Goal: Task Accomplishment & Management: Use online tool/utility

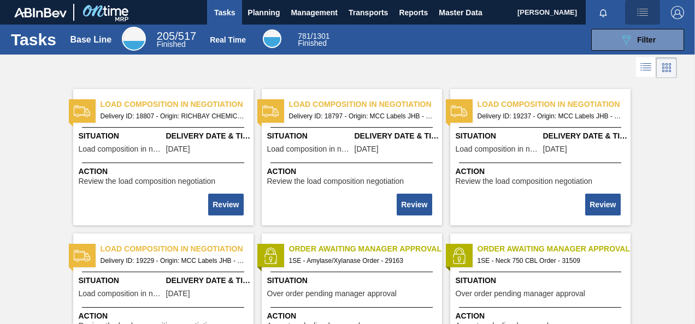
click at [640, 13] on img "button" at bounding box center [642, 12] width 13 height 13
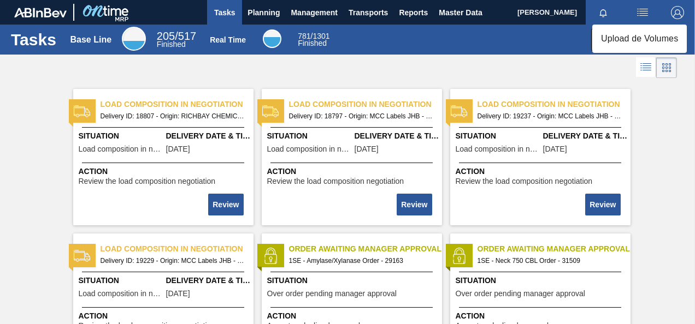
click at [645, 14] on div at bounding box center [347, 162] width 695 height 324
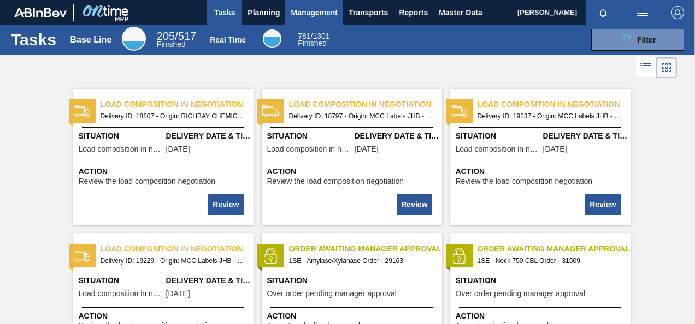
click at [303, 9] on span "Management" at bounding box center [314, 12] width 47 height 13
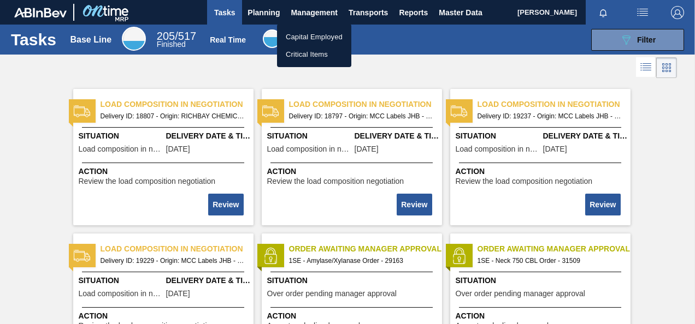
click at [275, 14] on div at bounding box center [347, 162] width 695 height 324
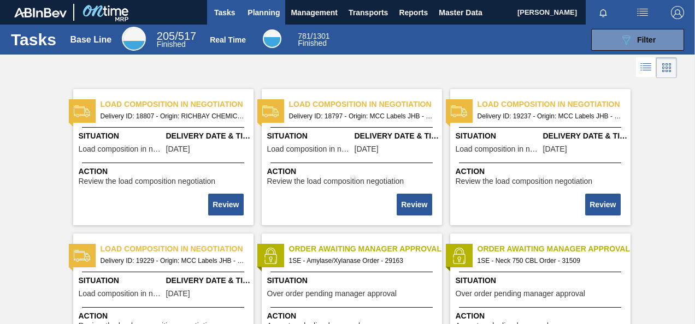
click at [266, 14] on span "Planning" at bounding box center [263, 12] width 32 height 13
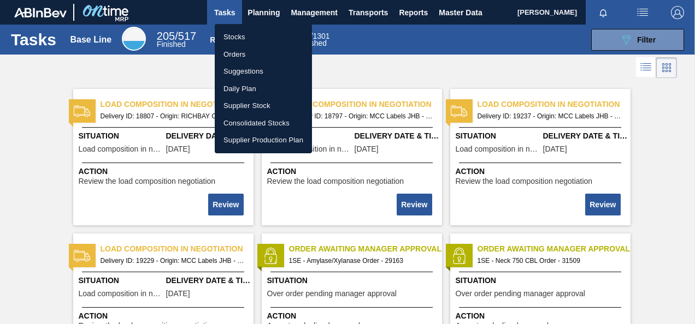
click at [239, 51] on li "Orders" at bounding box center [263, 54] width 97 height 17
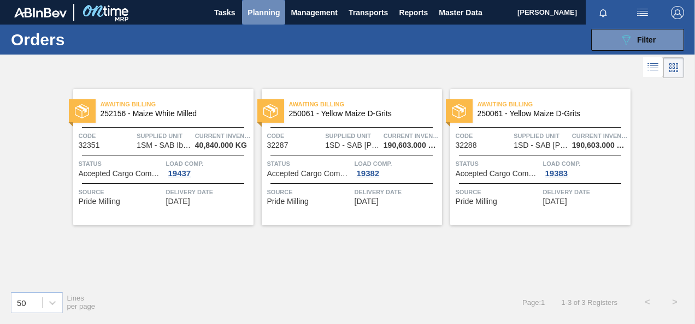
click at [256, 10] on span "Planning" at bounding box center [263, 12] width 32 height 13
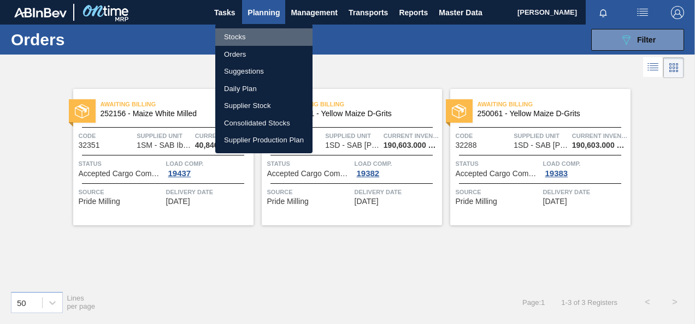
click at [239, 33] on li "Stocks" at bounding box center [263, 36] width 97 height 17
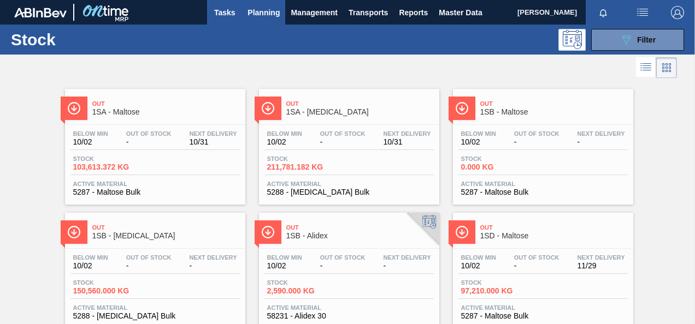
click at [231, 11] on span "Tasks" at bounding box center [225, 12] width 24 height 13
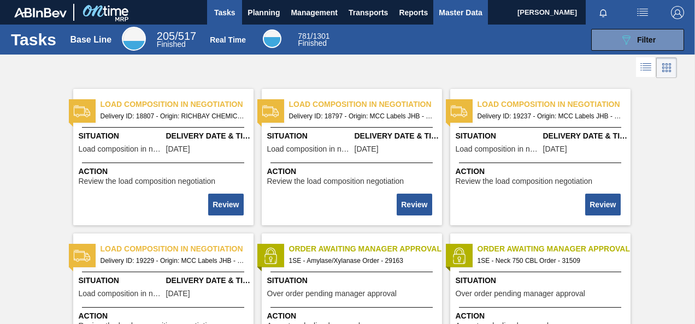
click at [473, 12] on span "Master Data" at bounding box center [460, 12] width 43 height 13
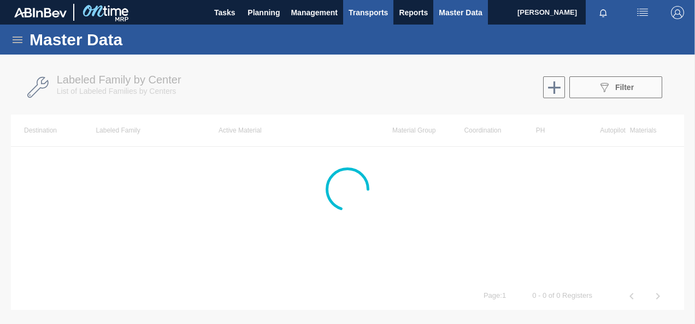
click at [389, 13] on button "Transports" at bounding box center [368, 12] width 50 height 25
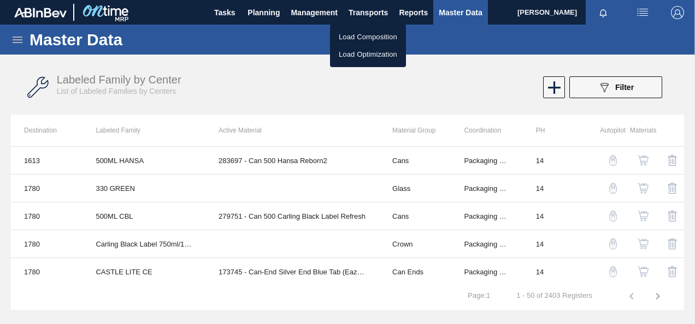
click at [424, 12] on div at bounding box center [347, 162] width 695 height 324
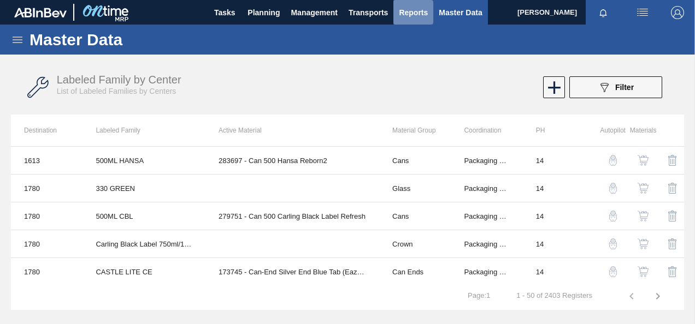
click at [419, 13] on span "Reports" at bounding box center [413, 12] width 29 height 13
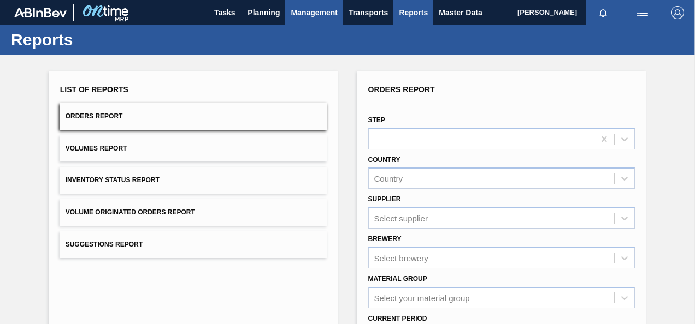
click at [302, 14] on span "Management" at bounding box center [314, 12] width 47 height 13
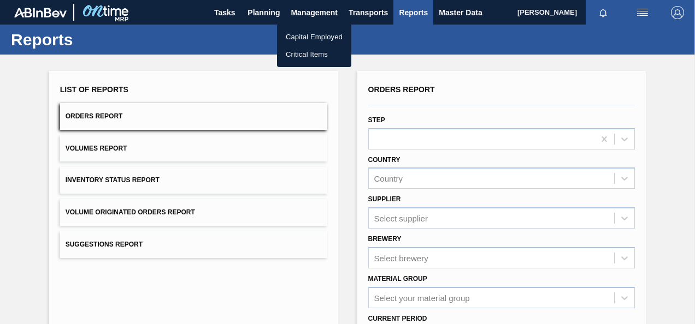
click at [265, 9] on div at bounding box center [347, 162] width 695 height 324
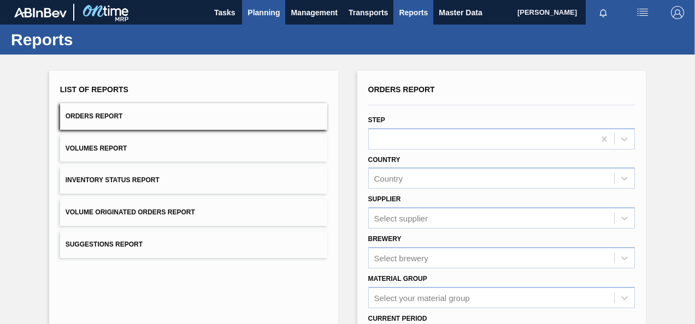
click at [259, 14] on span "Planning" at bounding box center [263, 12] width 32 height 13
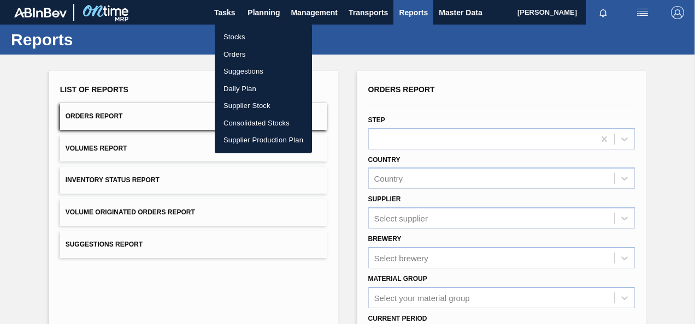
click at [236, 71] on li "Suggestions" at bounding box center [263, 71] width 97 height 17
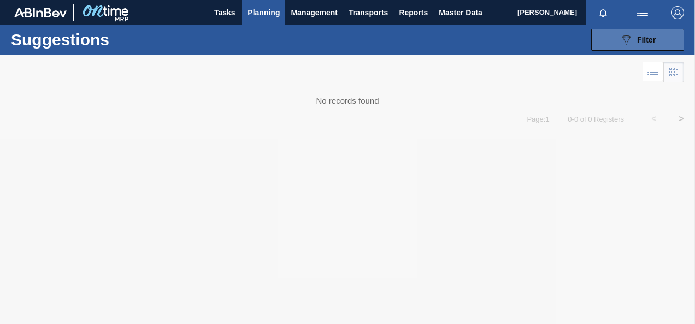
click at [639, 45] on div "089F7B8B-B2A5-4AFE-B5C0-19BA573D28AC Filter" at bounding box center [637, 39] width 36 height 13
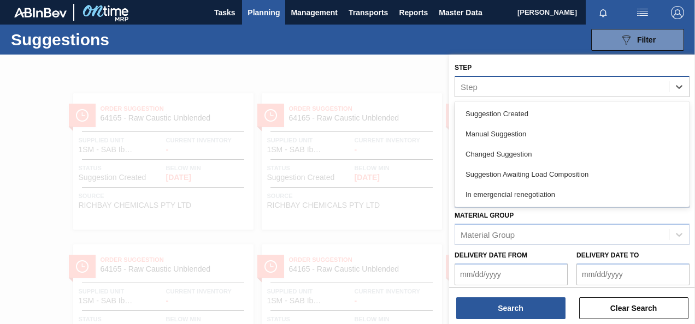
click at [551, 83] on div "Step" at bounding box center [562, 87] width 214 height 16
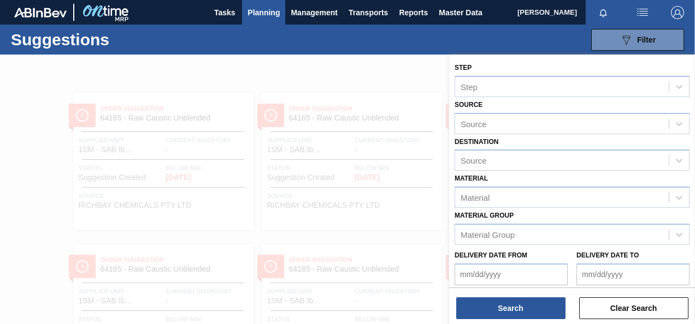
click at [392, 66] on div at bounding box center [347, 217] width 695 height 324
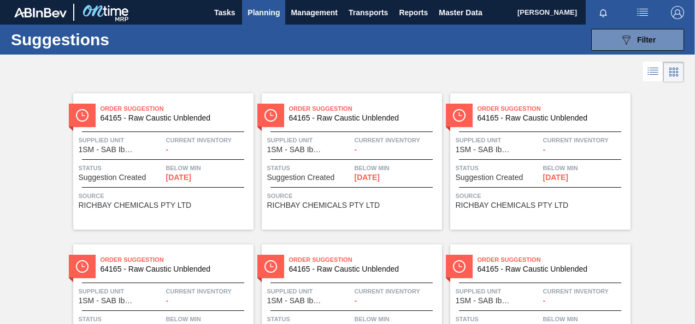
click at [651, 72] on icon at bounding box center [652, 71] width 13 height 13
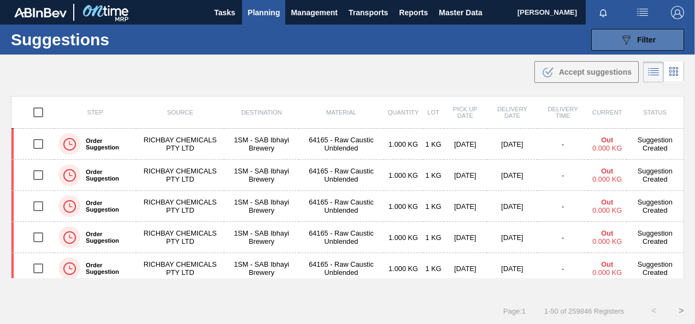
click at [647, 43] on span "Filter" at bounding box center [646, 40] width 19 height 9
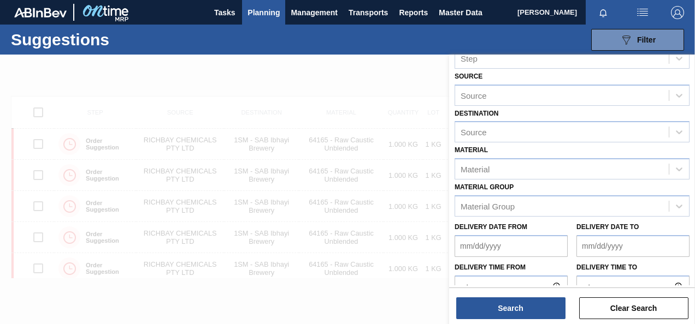
scroll to position [44, 0]
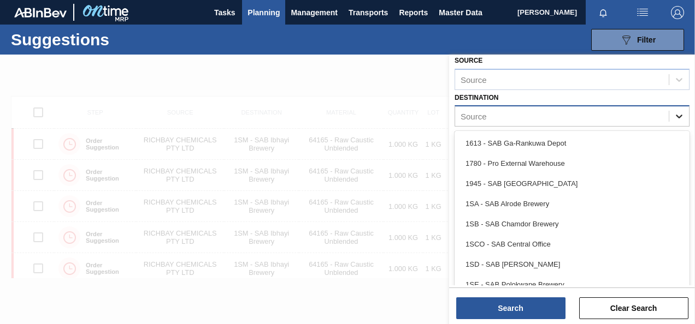
click at [682, 117] on icon at bounding box center [679, 116] width 11 height 11
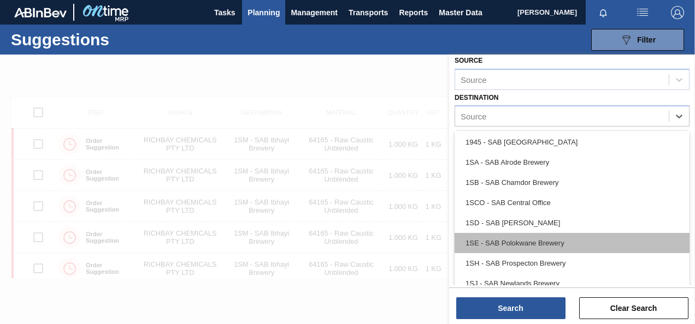
scroll to position [55, 0]
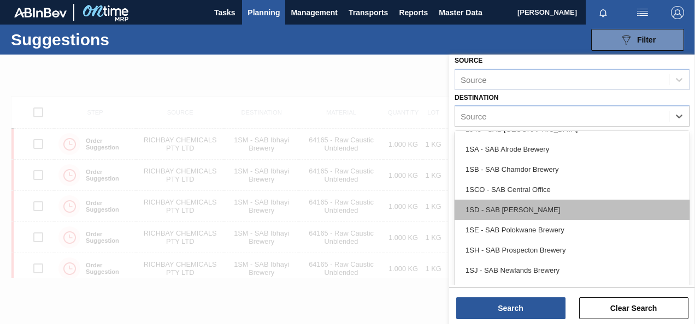
click at [561, 202] on div "1SD - SAB [PERSON_NAME]" at bounding box center [572, 210] width 235 height 20
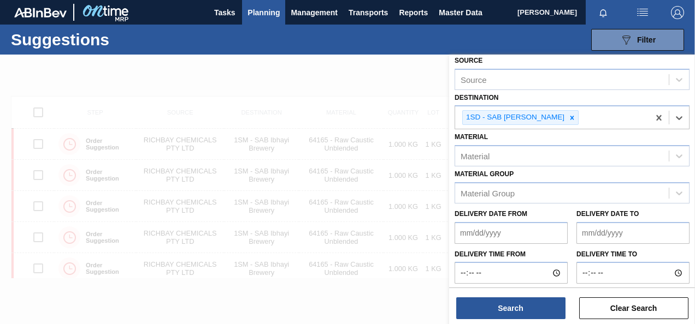
scroll to position [0, 0]
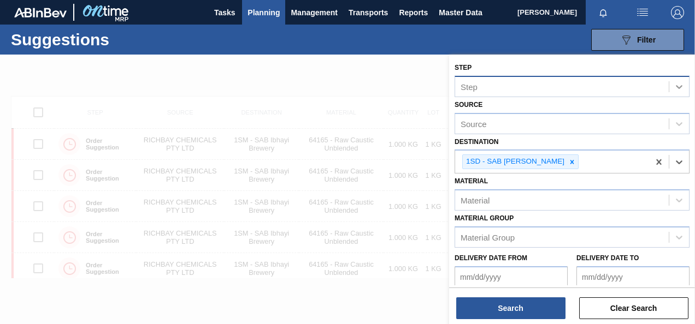
click at [680, 84] on icon at bounding box center [679, 86] width 11 height 11
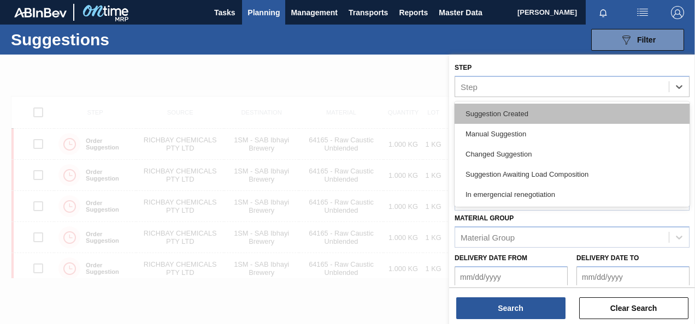
click at [548, 117] on div "Suggestion Created" at bounding box center [572, 114] width 235 height 20
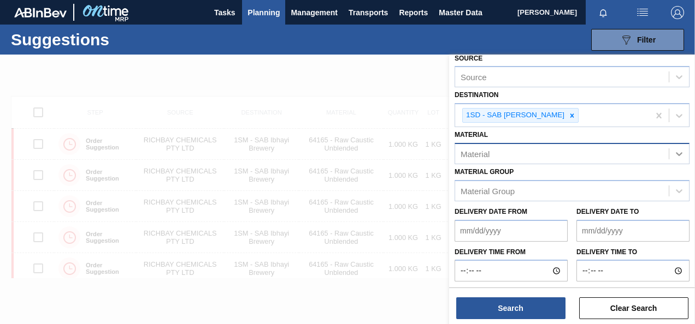
click at [686, 150] on div at bounding box center [679, 154] width 20 height 20
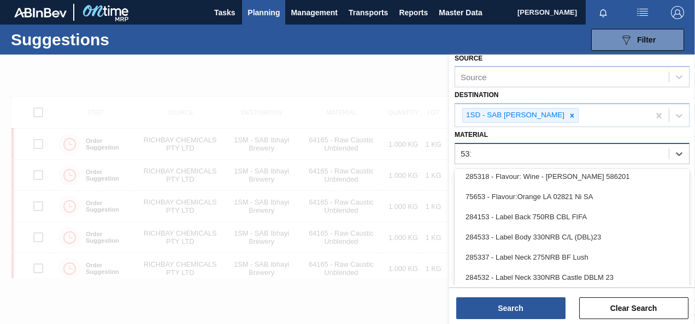
scroll to position [54, 0]
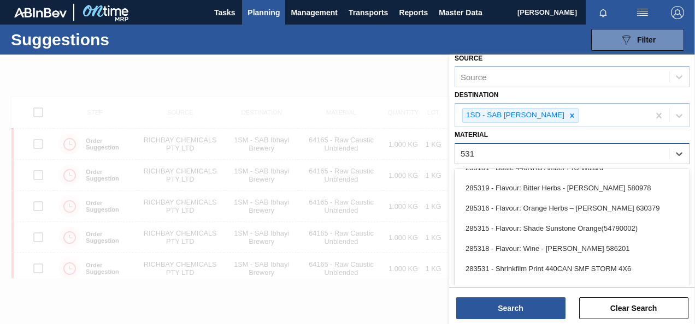
type input "5311"
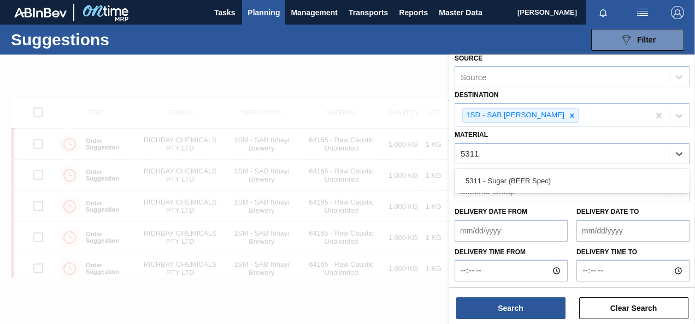
click at [488, 182] on div "5311 - Sugar (BEER Spec)" at bounding box center [572, 181] width 235 height 20
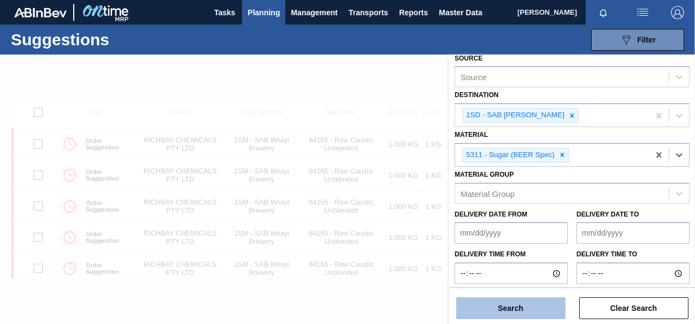
click at [500, 309] on button "Search" at bounding box center [510, 309] width 109 height 22
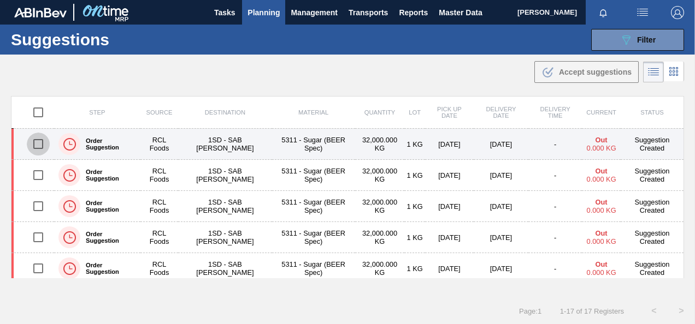
click at [39, 143] on input "checkbox" at bounding box center [38, 144] width 23 height 23
checkbox input "true"
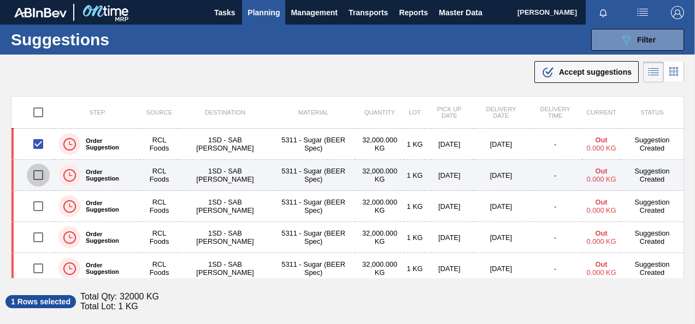
click at [42, 175] on input "checkbox" at bounding box center [38, 175] width 23 height 23
checkbox input "true"
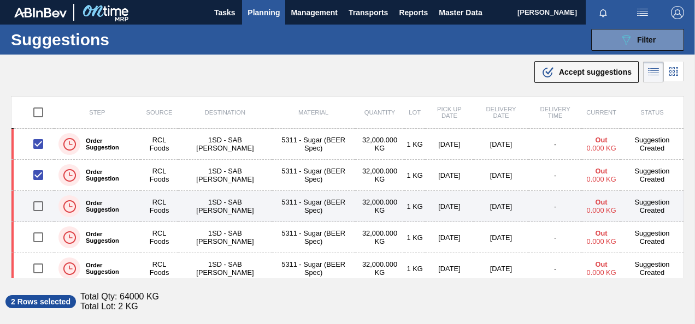
click at [39, 214] on input "checkbox" at bounding box center [38, 206] width 23 height 23
checkbox input "true"
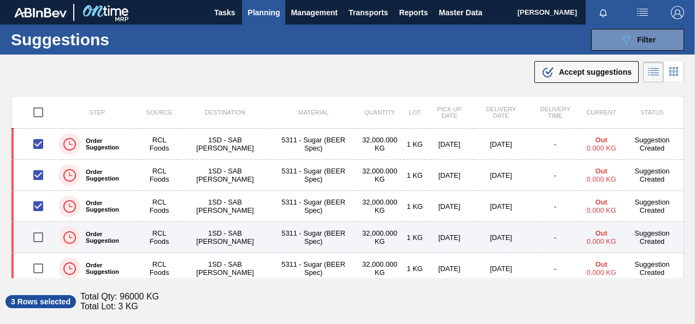
click at [42, 237] on input "checkbox" at bounding box center [38, 237] width 23 height 23
checkbox input "true"
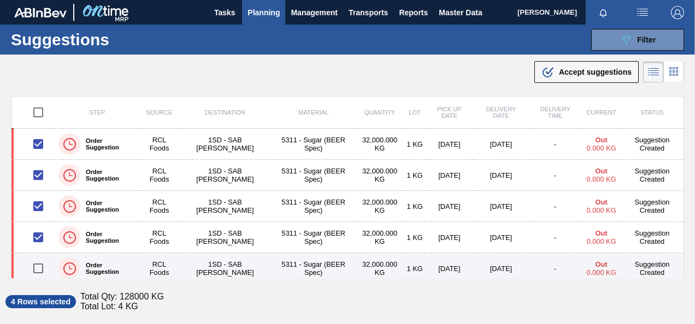
click at [39, 268] on input "checkbox" at bounding box center [38, 268] width 23 height 23
checkbox input "true"
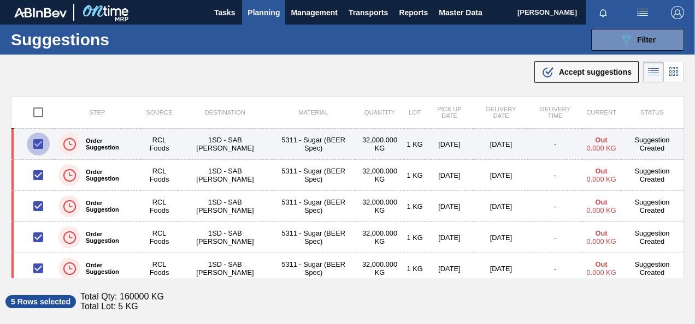
click at [28, 144] on input "checkbox" at bounding box center [38, 144] width 23 height 23
checkbox input "false"
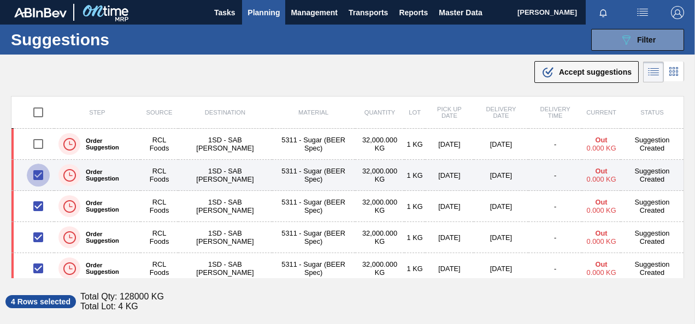
click at [35, 178] on input "checkbox" at bounding box center [38, 175] width 23 height 23
checkbox input "false"
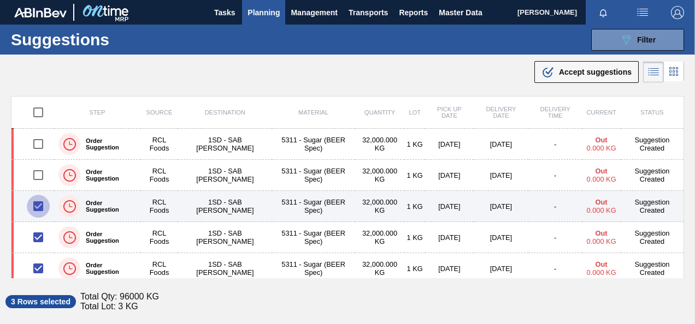
click at [35, 209] on input "checkbox" at bounding box center [38, 206] width 23 height 23
checkbox input "false"
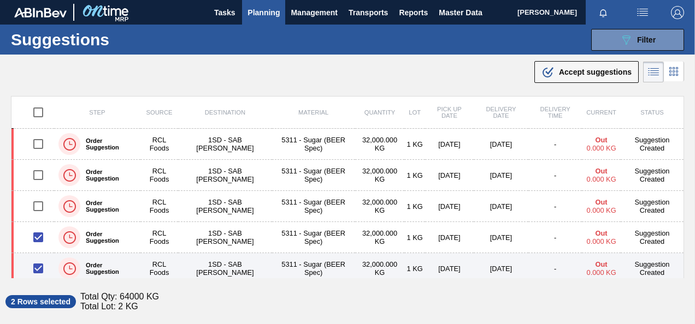
drag, startPoint x: 36, startPoint y: 239, endPoint x: 36, endPoint y: 255, distance: 15.3
click at [36, 239] on input "checkbox" at bounding box center [38, 237] width 23 height 23
checkbox input "false"
click at [38, 271] on input "checkbox" at bounding box center [38, 268] width 23 height 23
checkbox input "false"
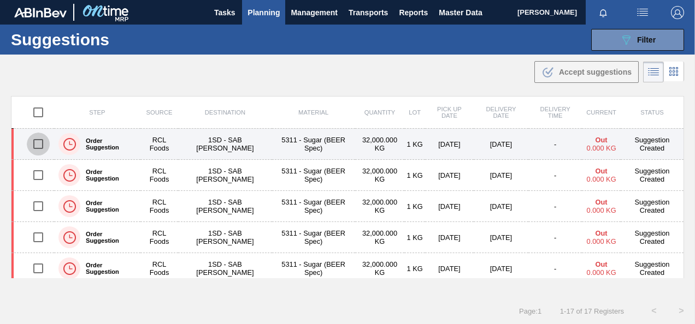
click at [34, 144] on input "checkbox" at bounding box center [38, 144] width 23 height 23
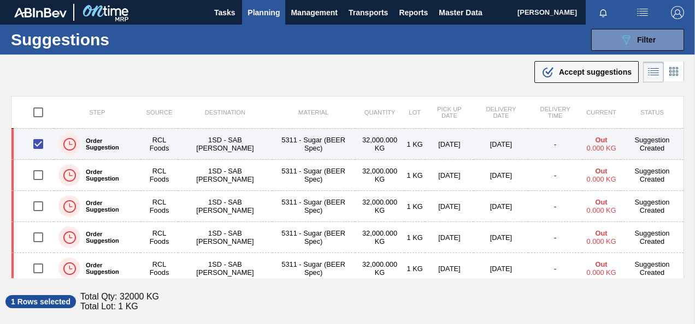
click at [37, 144] on input "checkbox" at bounding box center [38, 144] width 23 height 23
checkbox input "false"
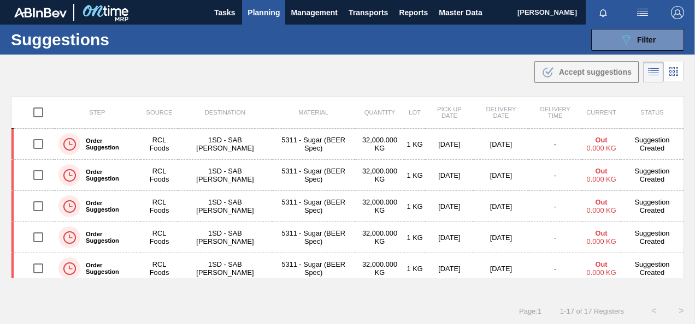
click at [669, 72] on icon at bounding box center [670, 71] width 2 height 2
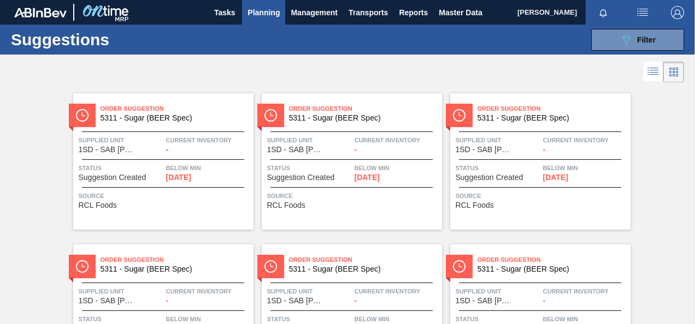
click at [309, 115] on span "5311 - Sugar (BEER Spec)" at bounding box center [361, 118] width 144 height 8
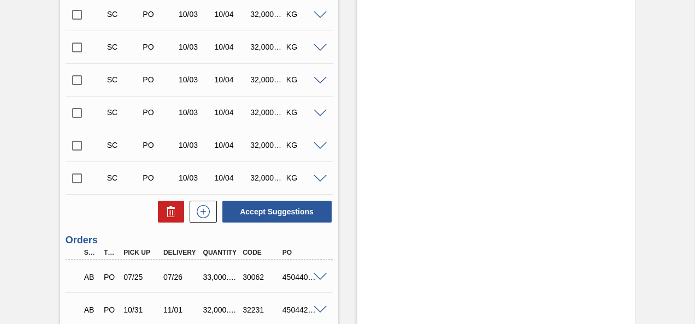
scroll to position [601, 0]
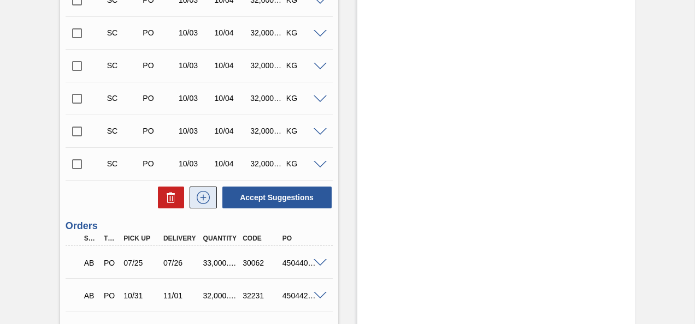
click at [202, 197] on icon at bounding box center [202, 197] width 17 height 13
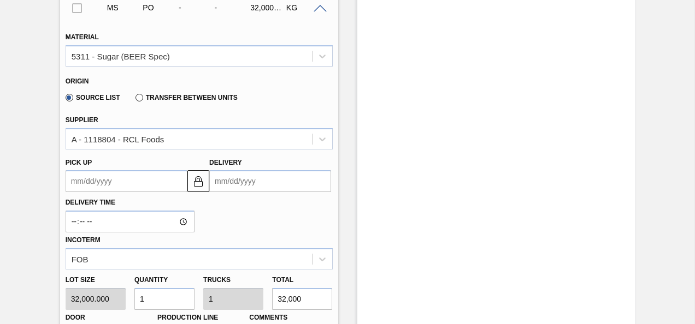
scroll to position [819, 0]
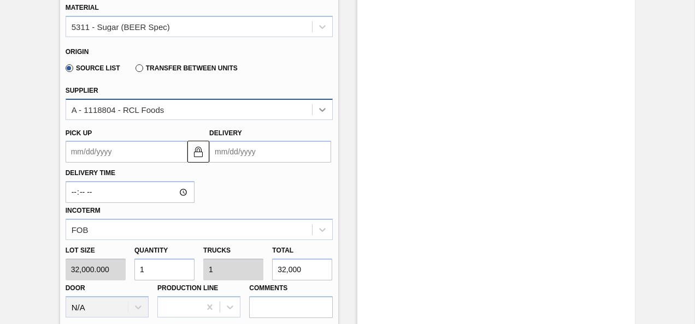
click at [322, 111] on icon at bounding box center [322, 109] width 11 height 11
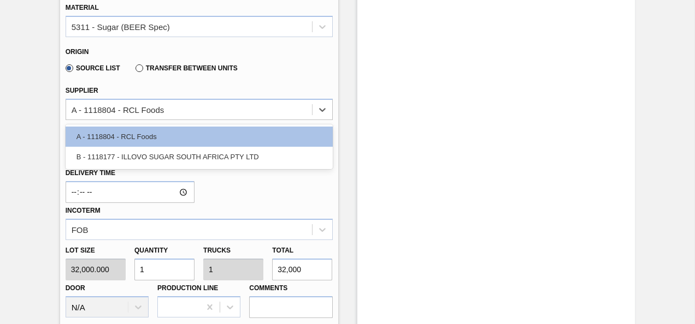
click at [143, 156] on div "B - 1118177 - ILLOVO SUGAR SOUTH AFRICA PTY LTD" at bounding box center [199, 157] width 267 height 20
type input "33,000.000"
type input "0.97"
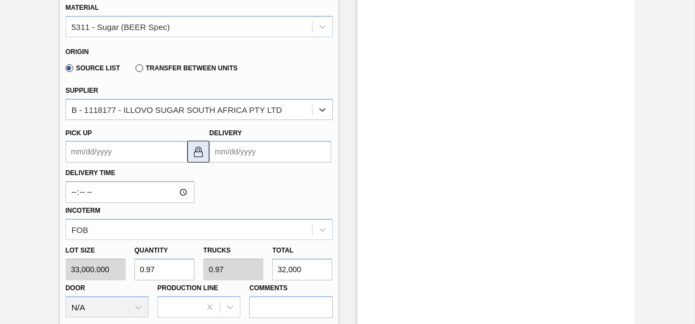
click at [193, 155] on img at bounding box center [198, 151] width 13 height 13
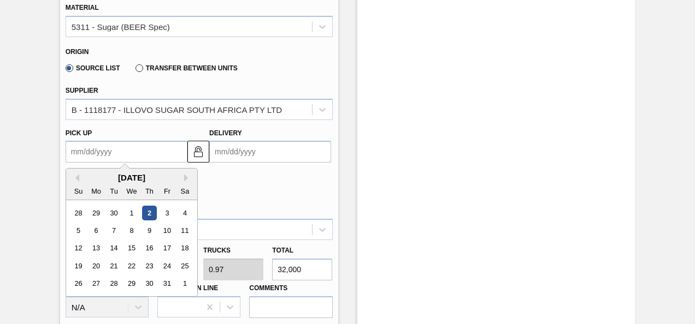
click at [130, 154] on up3256141804 "Pick up" at bounding box center [127, 152] width 122 height 22
click at [146, 287] on div "30" at bounding box center [149, 284] width 15 height 15
type up3256141804 "[DATE]"
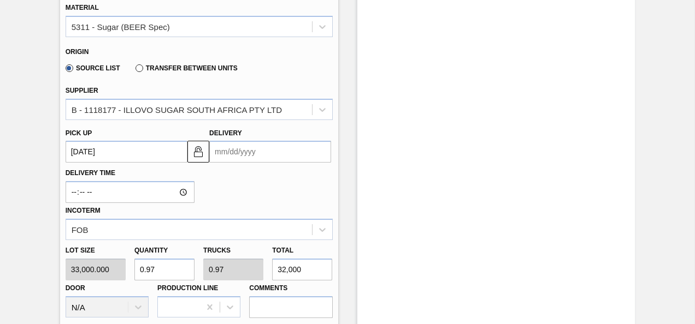
click at [265, 154] on input "Delivery" at bounding box center [270, 152] width 122 height 22
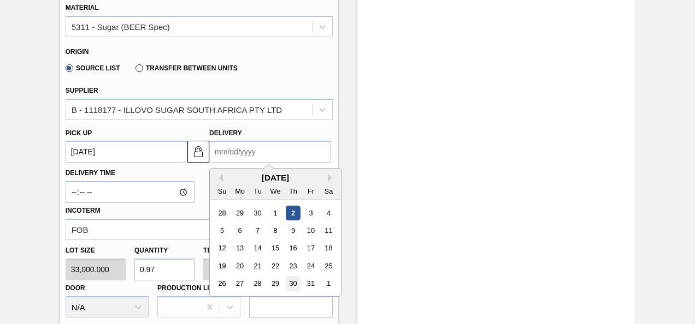
click at [294, 285] on div "30" at bounding box center [293, 284] width 15 height 15
type input "[DATE]"
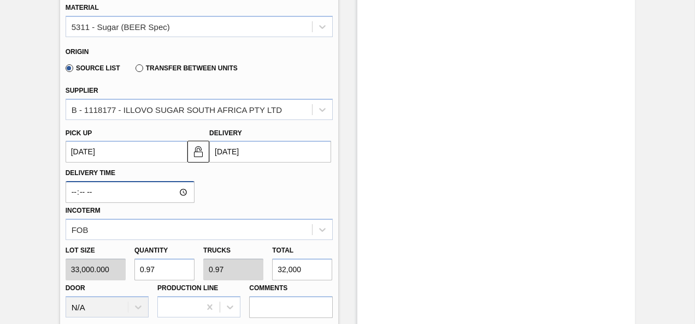
click at [112, 197] on input "Delivery Time" at bounding box center [130, 192] width 129 height 22
type input "00:00"
type input "12:00"
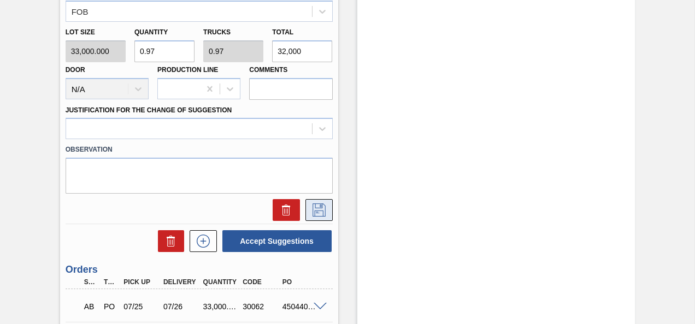
click at [319, 209] on icon at bounding box center [318, 210] width 17 height 13
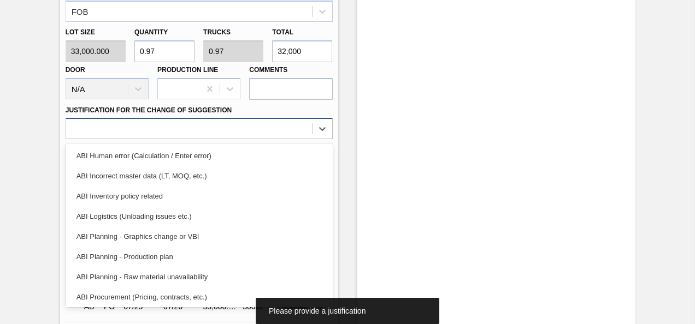
click at [149, 132] on div at bounding box center [189, 129] width 246 height 16
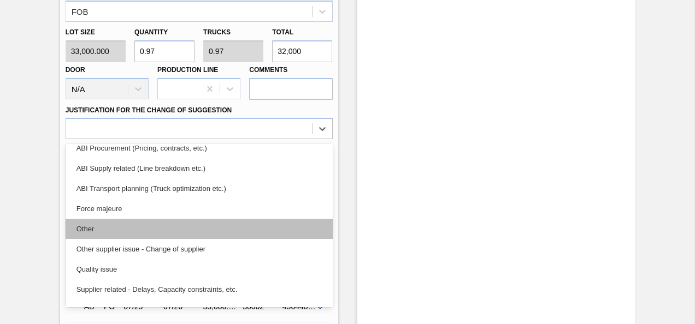
scroll to position [164, 0]
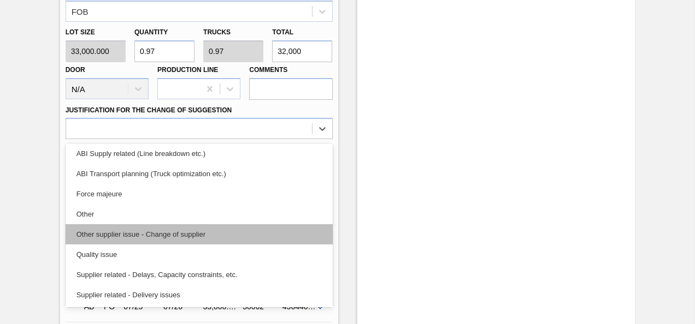
click at [180, 234] on div "Other supplier issue - Change of supplier" at bounding box center [199, 235] width 267 height 20
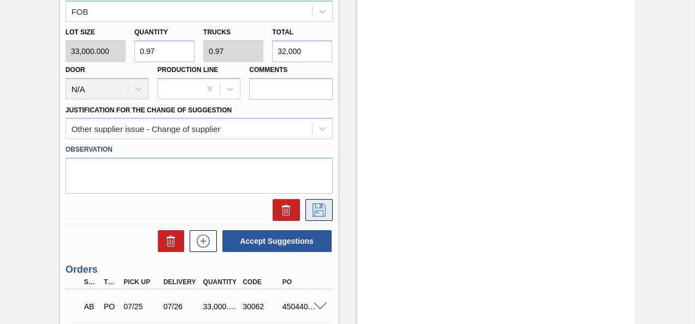
click at [322, 212] on icon at bounding box center [318, 210] width 17 height 13
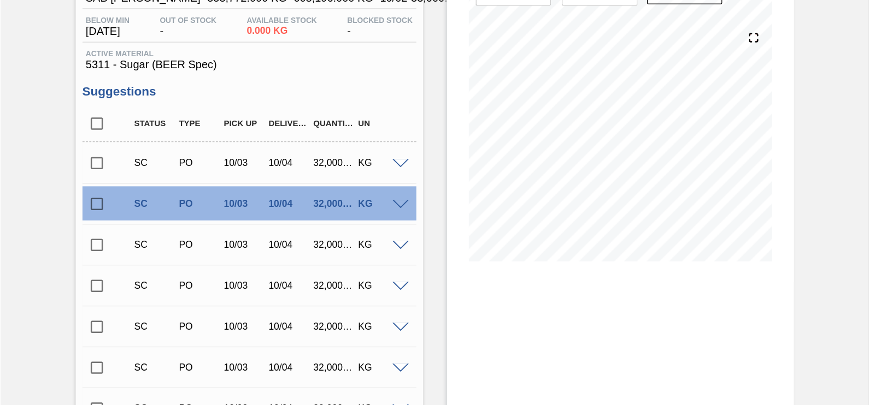
scroll to position [110, 0]
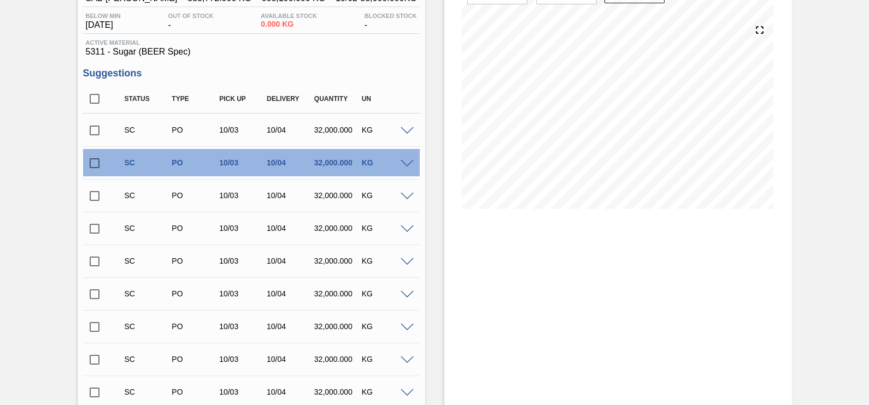
click at [402, 166] on span at bounding box center [406, 164] width 13 height 8
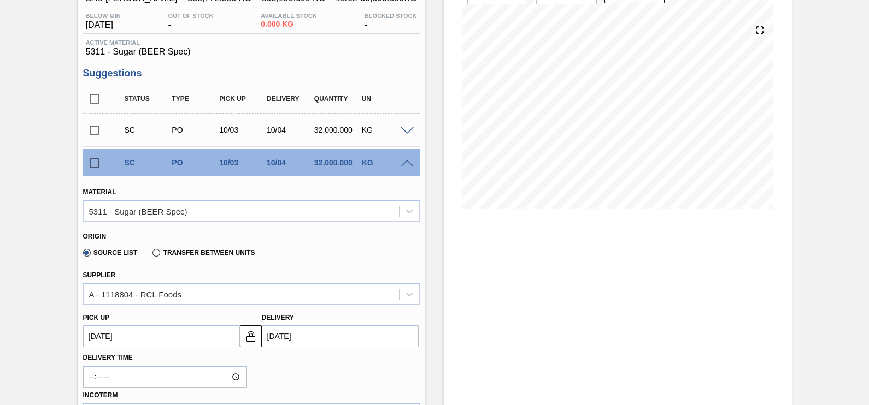
click at [402, 167] on span at bounding box center [406, 164] width 13 height 8
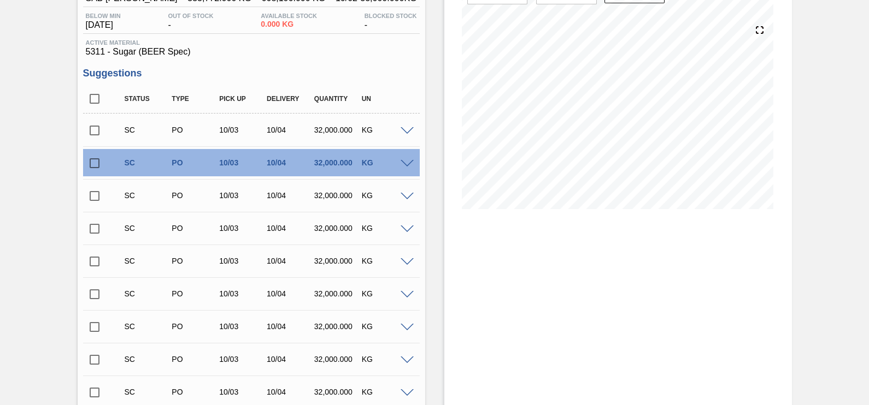
click at [405, 131] on span at bounding box center [406, 131] width 13 height 8
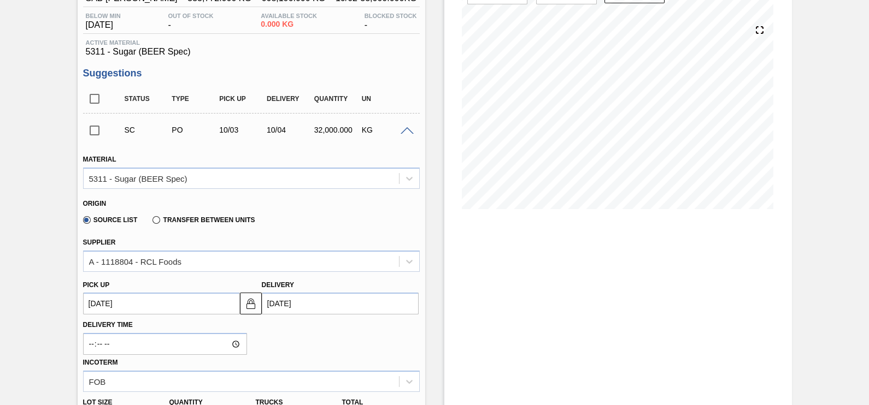
click at [405, 133] on span at bounding box center [406, 131] width 13 height 8
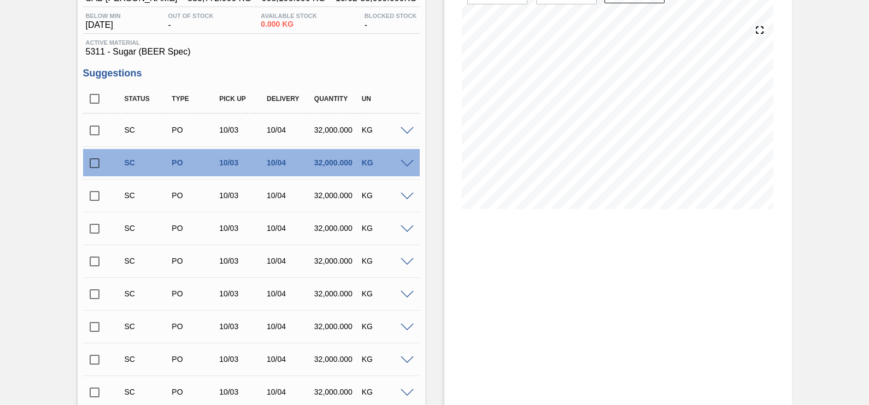
click at [405, 133] on span at bounding box center [406, 131] width 13 height 8
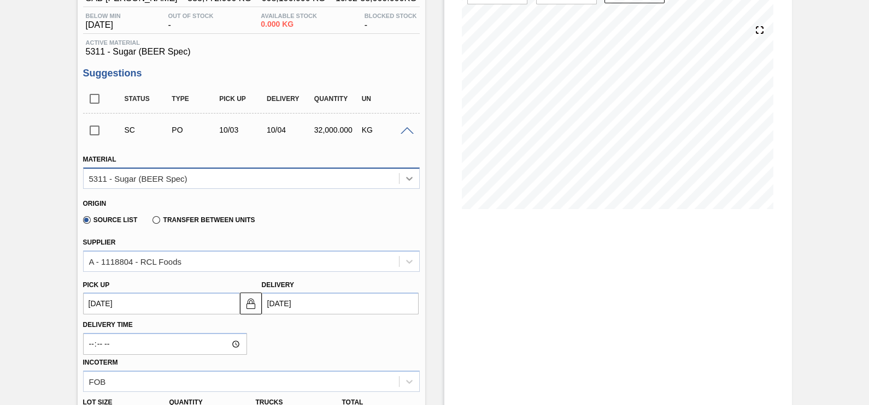
click at [411, 177] on icon at bounding box center [409, 178] width 11 height 11
click at [404, 182] on icon at bounding box center [409, 178] width 11 height 11
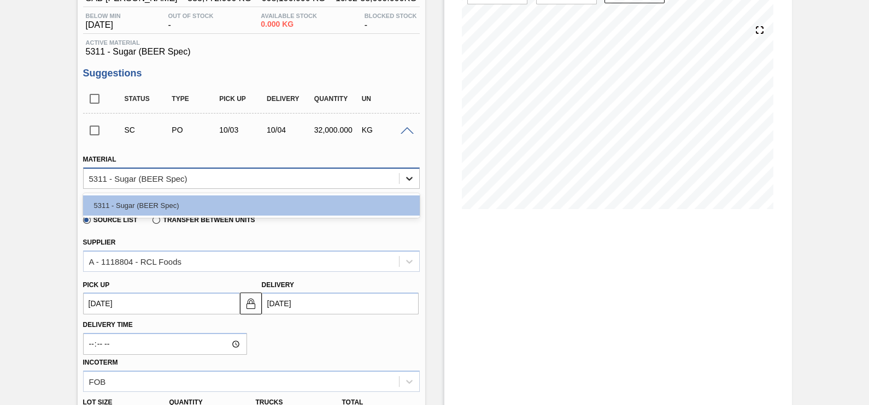
click at [404, 182] on icon at bounding box center [409, 178] width 11 height 11
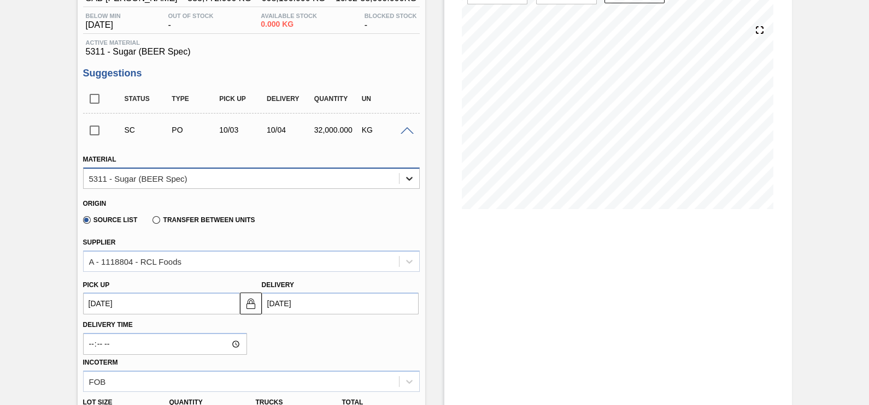
click at [404, 182] on icon at bounding box center [409, 178] width 11 height 11
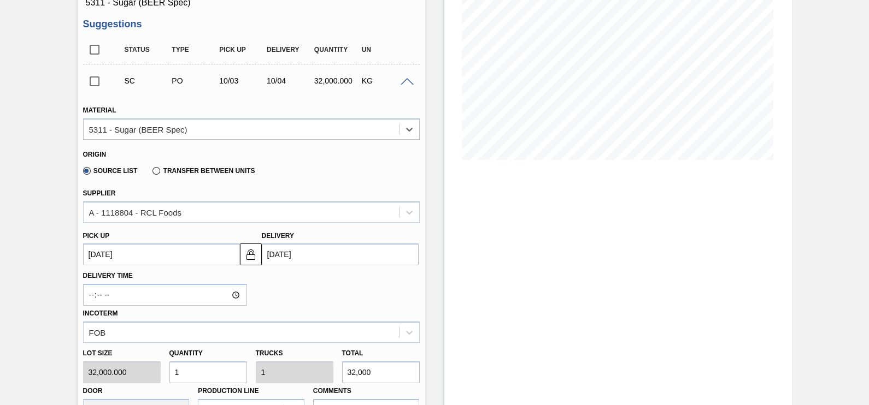
scroll to position [179, 0]
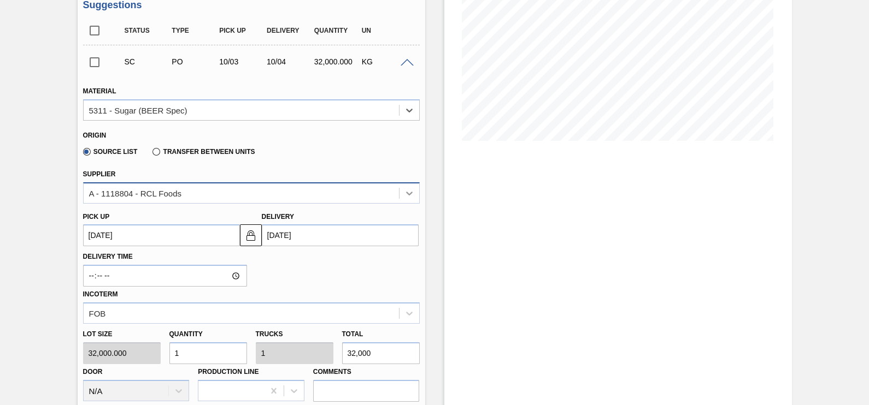
click at [411, 188] on icon at bounding box center [409, 193] width 11 height 11
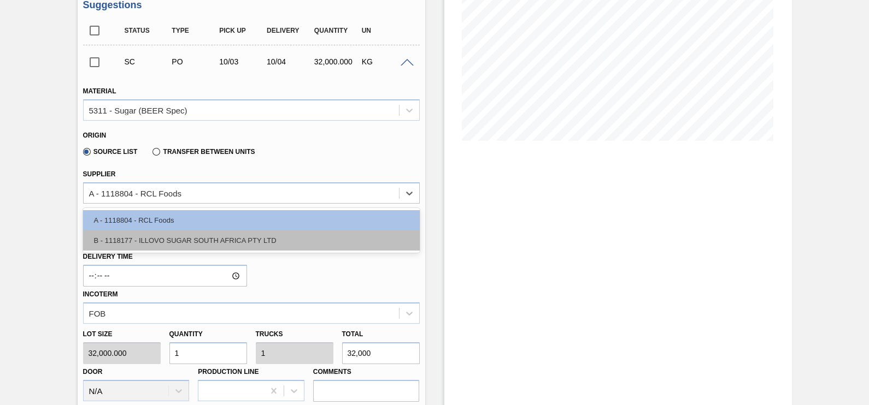
click at [321, 232] on div "B - 1118177 - ILLOVO SUGAR SOUTH AFRICA PTY LTD" at bounding box center [251, 241] width 337 height 20
type input "33,000.000"
type input "0.97"
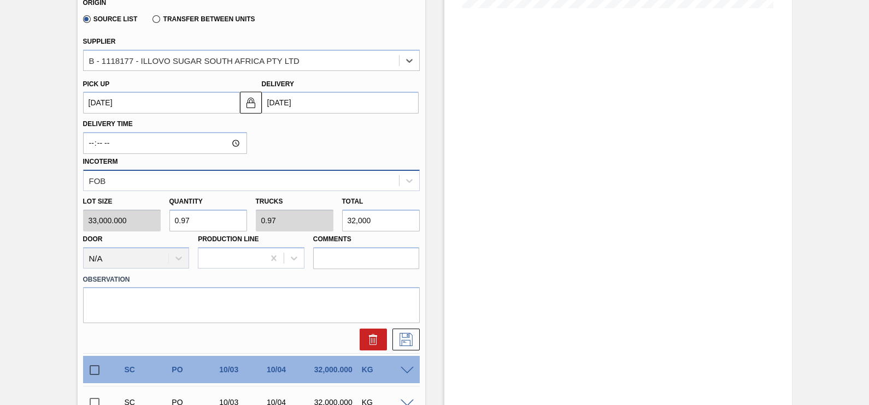
scroll to position [315, 0]
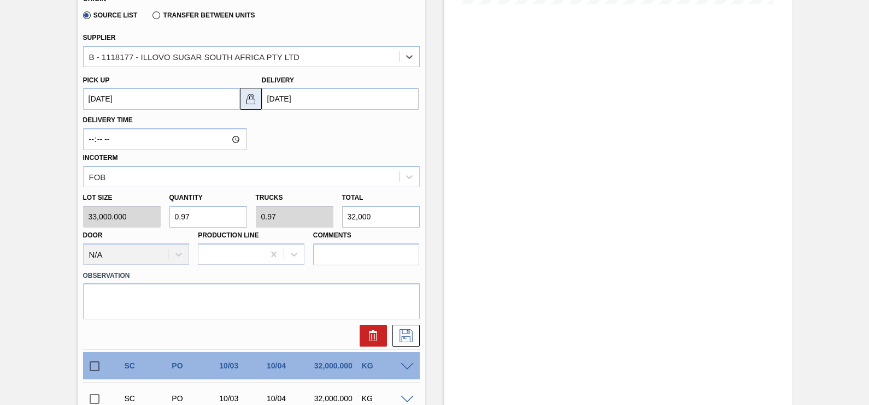
click at [245, 101] on img at bounding box center [250, 98] width 13 height 13
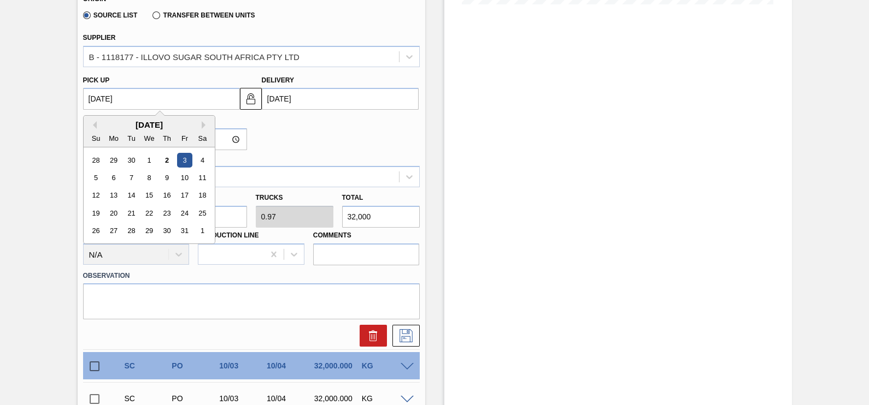
click at [229, 101] on up3256121614 "[DATE]" at bounding box center [161, 99] width 157 height 22
drag, startPoint x: 163, startPoint y: 229, endPoint x: 166, endPoint y: 221, distance: 9.2
click at [162, 229] on div "30" at bounding box center [166, 231] width 15 height 15
type up3256121614 "[DATE]"
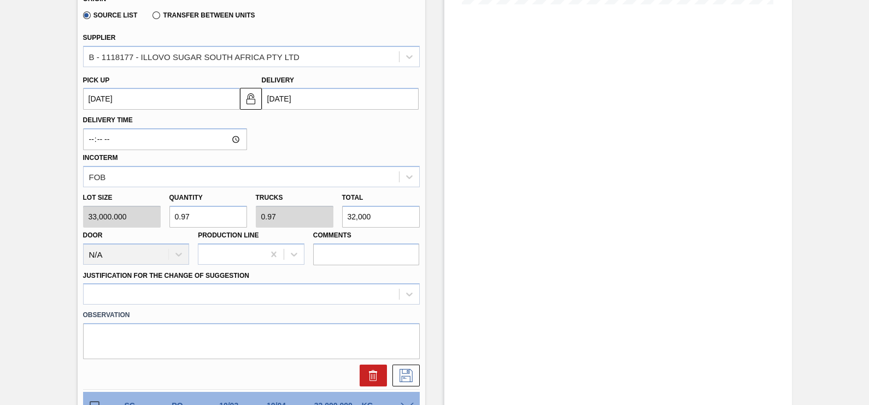
click at [348, 92] on input "[DATE]" at bounding box center [340, 99] width 157 height 22
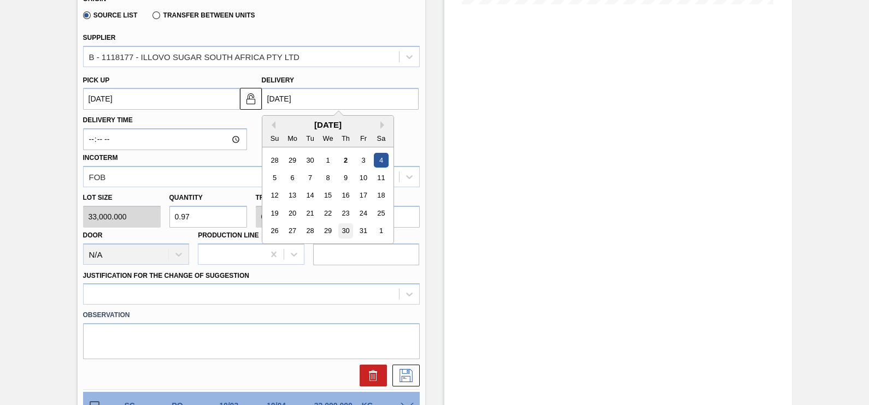
click at [338, 232] on div "30" at bounding box center [345, 231] width 15 height 15
type input "[DATE]"
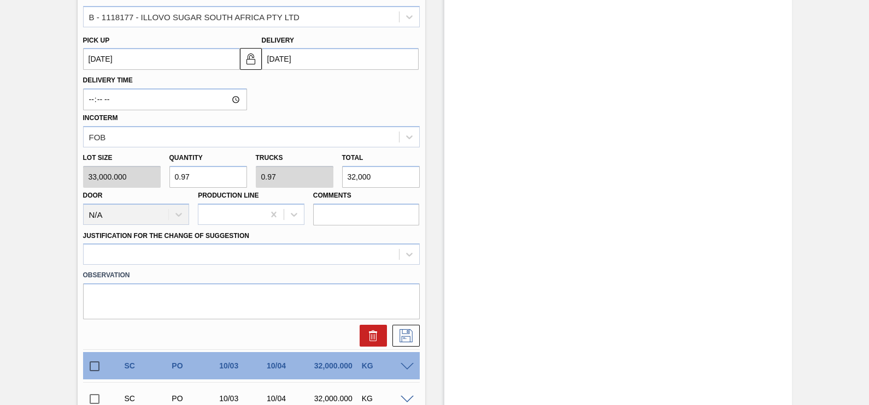
scroll to position [383, 0]
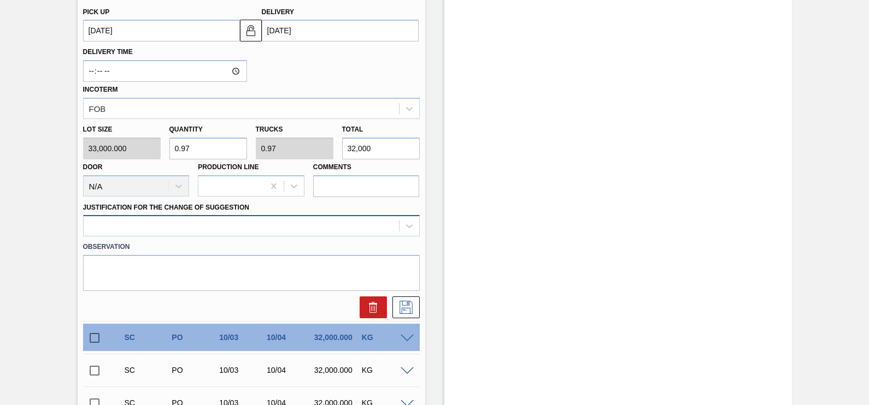
click at [387, 228] on div at bounding box center [241, 227] width 315 height 16
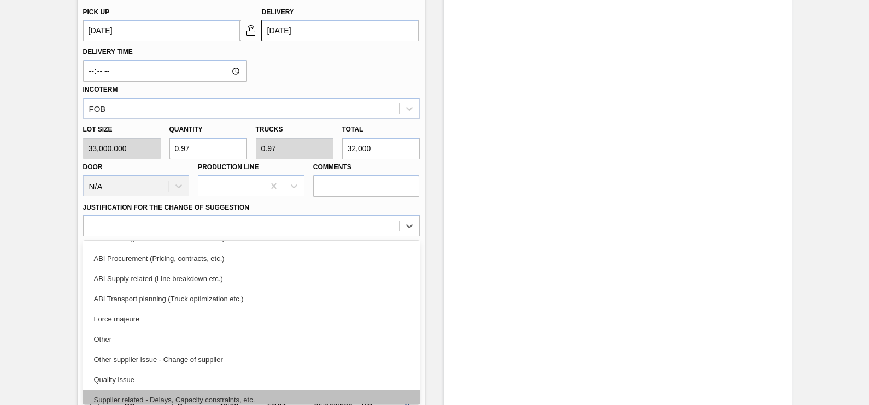
scroll to position [204, 0]
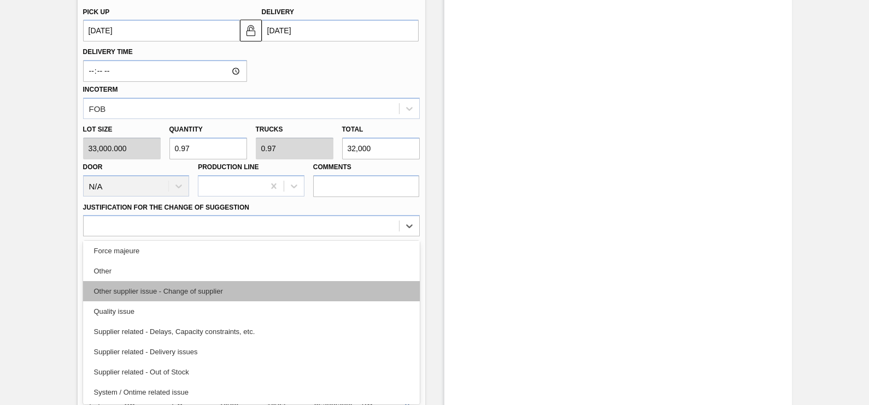
click at [191, 293] on div "Other supplier issue - Change of supplier" at bounding box center [251, 291] width 337 height 20
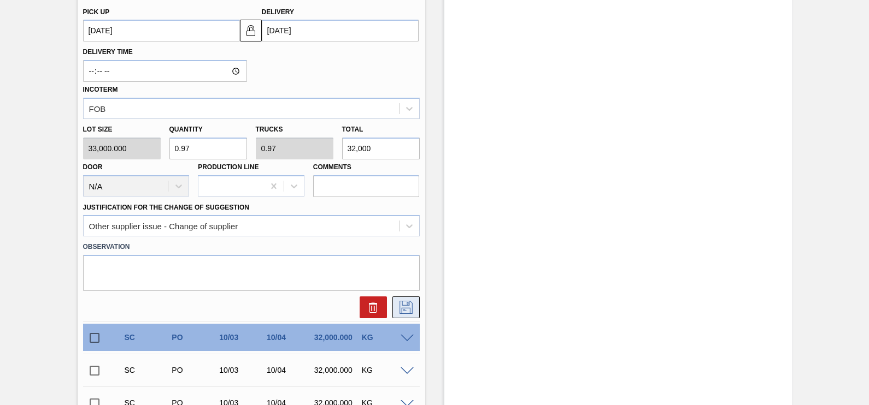
click at [407, 305] on icon at bounding box center [405, 307] width 17 height 13
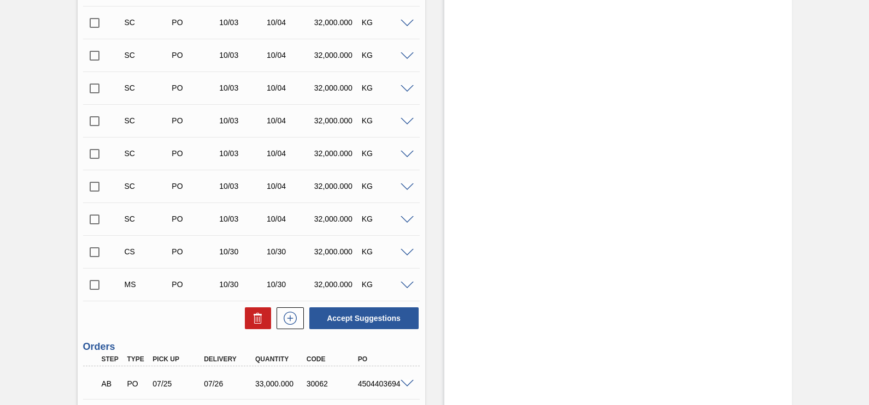
scroll to position [615, 0]
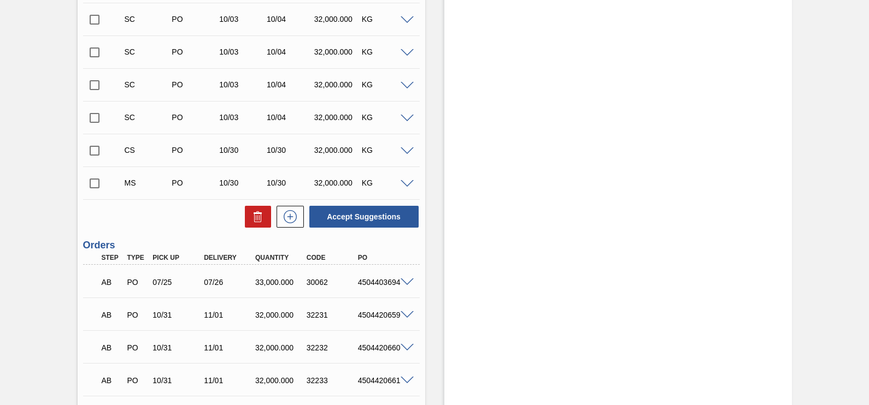
click at [410, 121] on span at bounding box center [406, 119] width 13 height 8
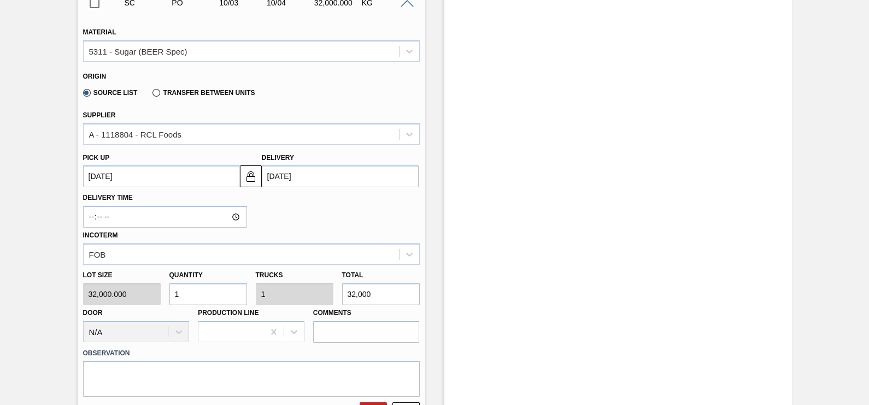
scroll to position [751, 0]
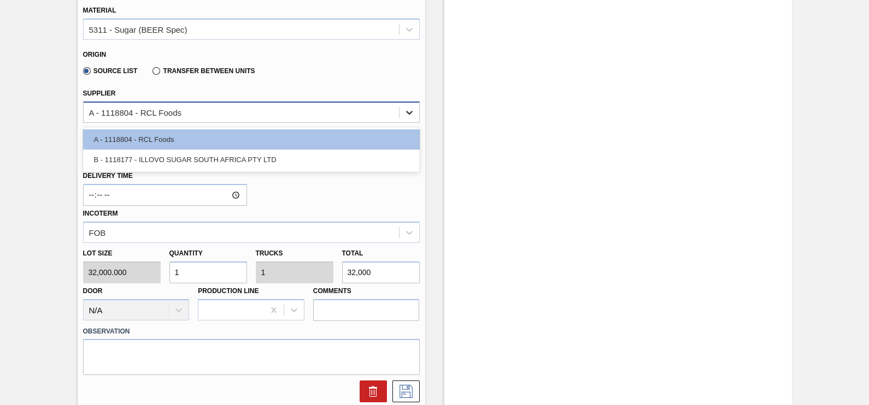
click at [402, 112] on div at bounding box center [409, 113] width 20 height 20
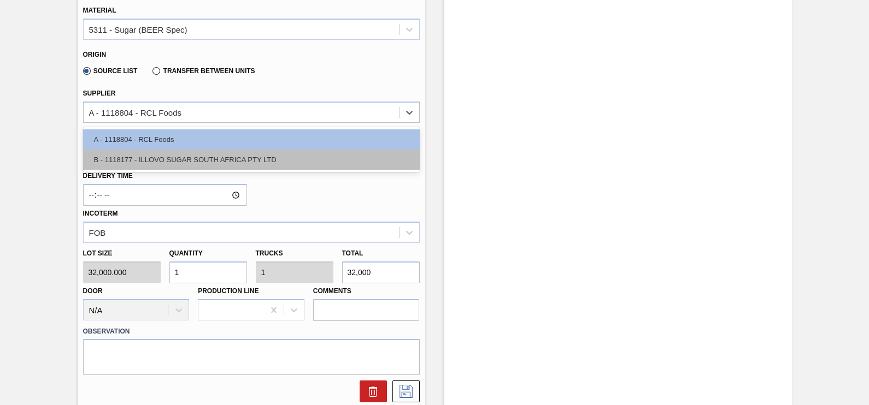
click at [343, 160] on div "B - 1118177 - ILLOVO SUGAR SOUTH AFRICA PTY LTD" at bounding box center [251, 160] width 337 height 20
type input "33,000.000"
type input "0.97"
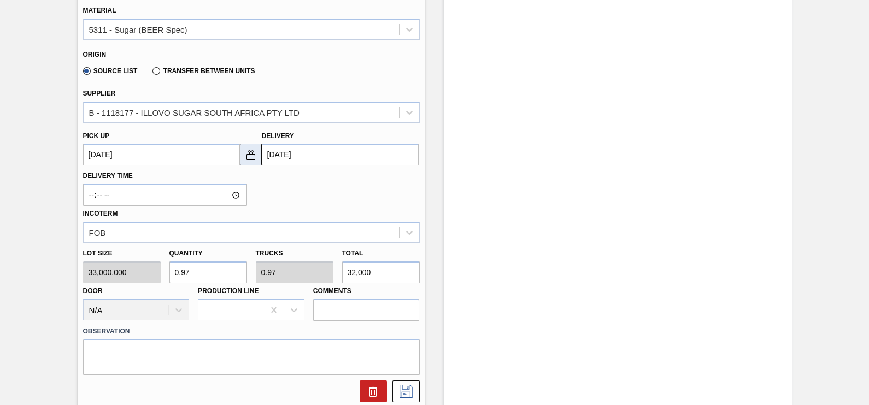
click at [257, 154] on button at bounding box center [251, 155] width 22 height 22
click at [227, 156] on up3256121630 "[DATE]" at bounding box center [161, 155] width 157 height 22
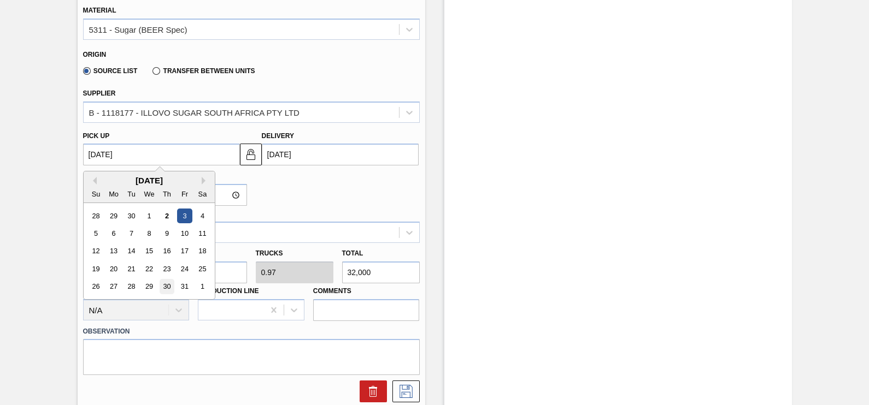
click at [163, 290] on div "30" at bounding box center [166, 287] width 15 height 15
type up3256121630 "[DATE]"
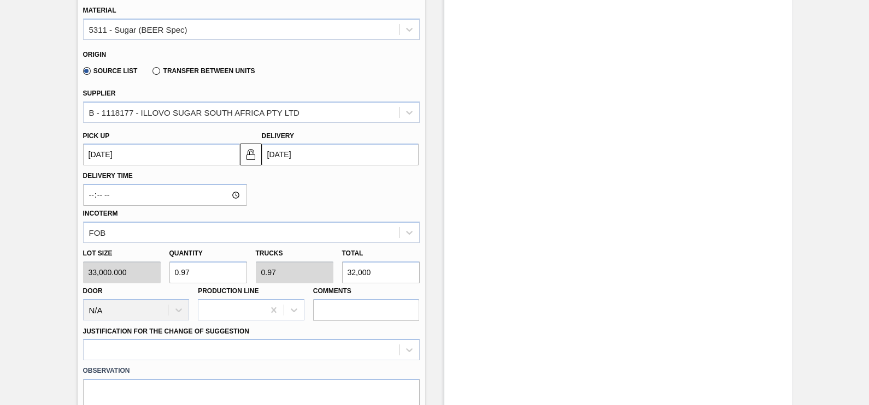
click at [400, 158] on input "[DATE]" at bounding box center [340, 155] width 157 height 22
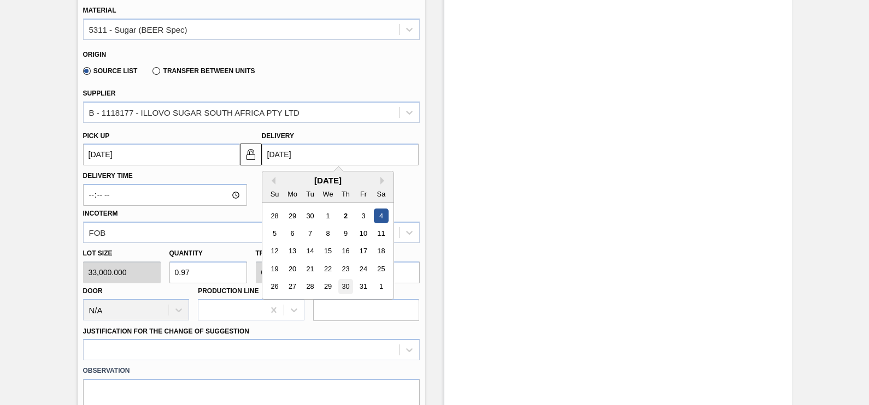
click at [343, 293] on div "30" at bounding box center [345, 287] width 15 height 15
type input "[DATE]"
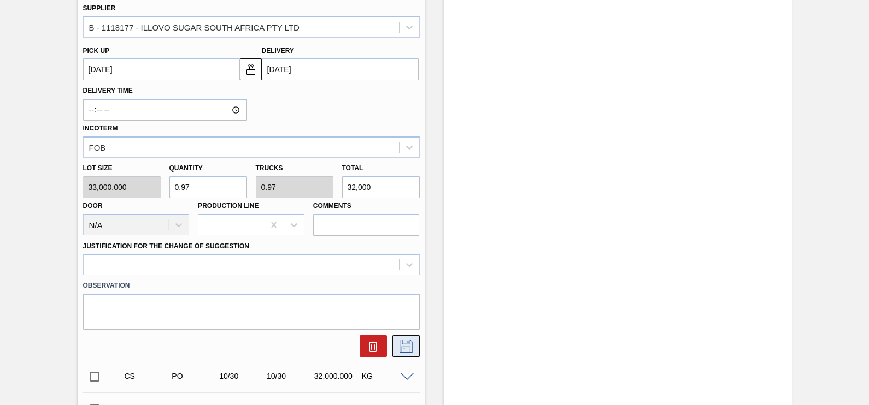
scroll to position [887, 0]
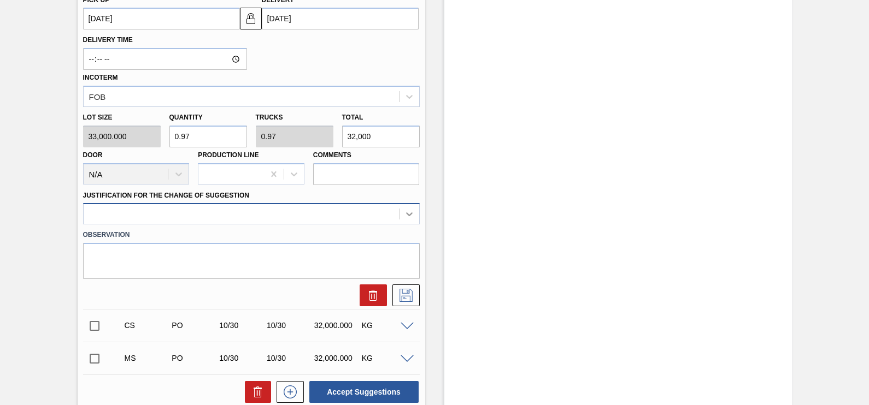
click at [411, 216] on icon at bounding box center [409, 214] width 11 height 11
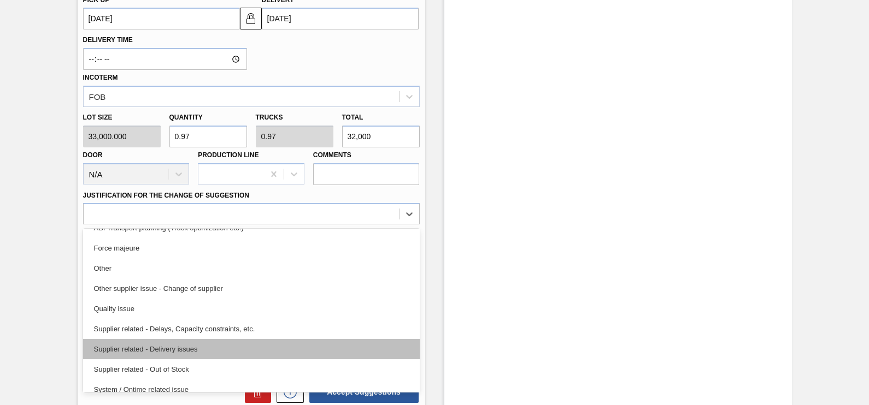
scroll to position [204, 0]
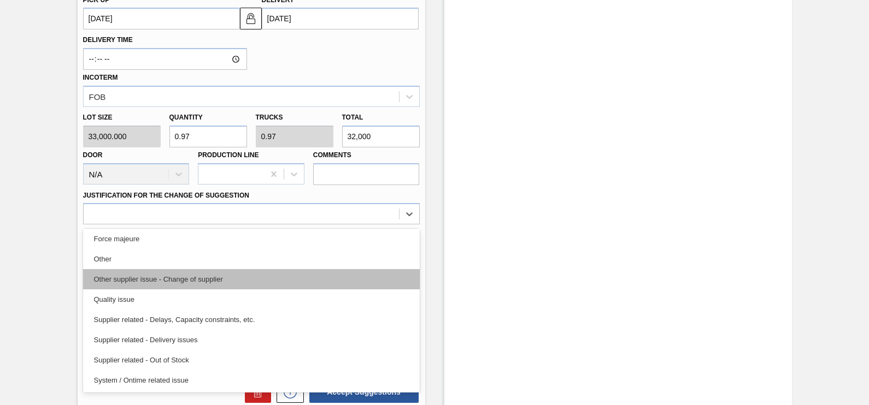
click at [195, 285] on div "Other supplier issue - Change of supplier" at bounding box center [251, 279] width 337 height 20
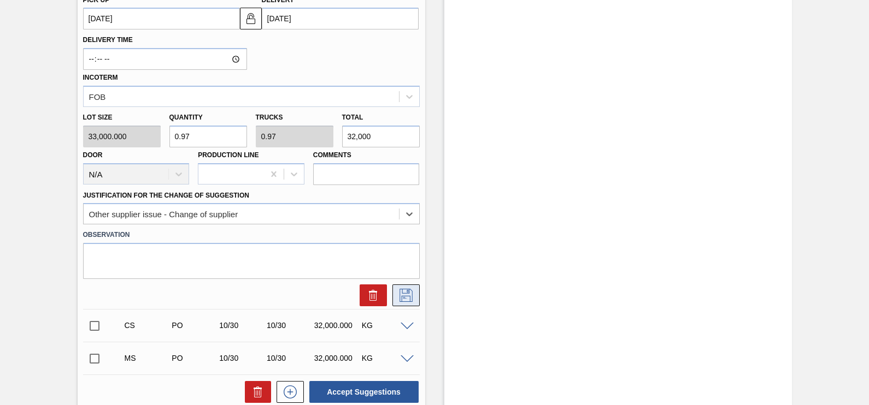
click at [399, 294] on icon at bounding box center [405, 295] width 17 height 13
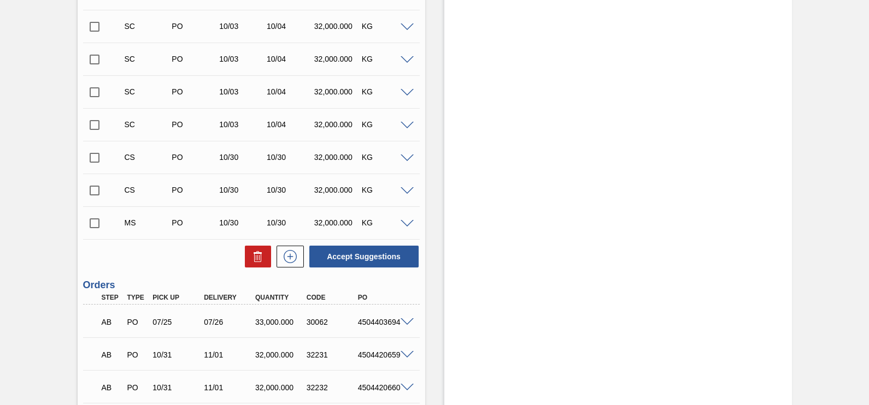
scroll to position [615, 0]
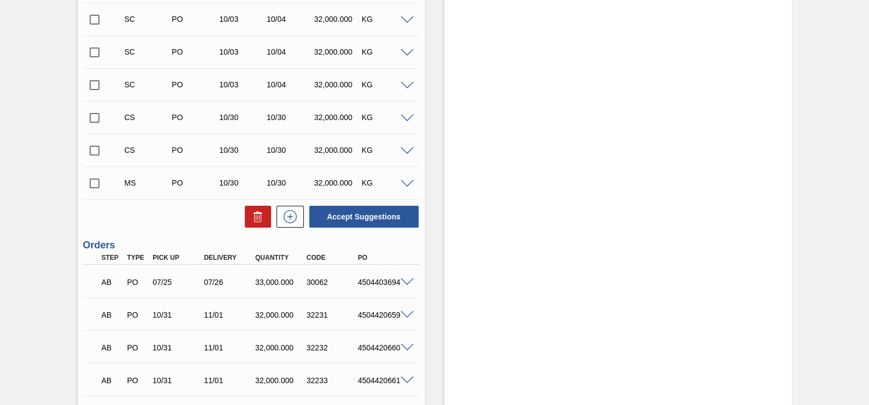
click at [404, 185] on span at bounding box center [406, 184] width 13 height 8
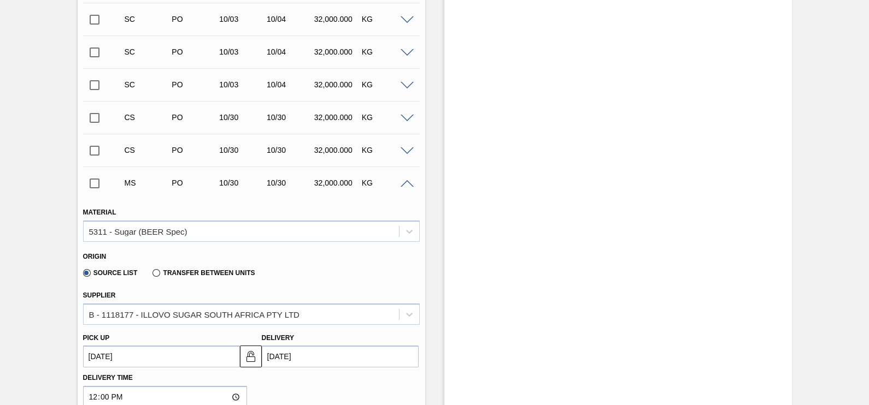
click at [393, 77] on div "SC PO 10/03 10/04 32,000.000 KG" at bounding box center [259, 85] width 285 height 22
click at [412, 82] on div at bounding box center [409, 85] width 22 height 8
click at [402, 85] on span at bounding box center [406, 86] width 13 height 8
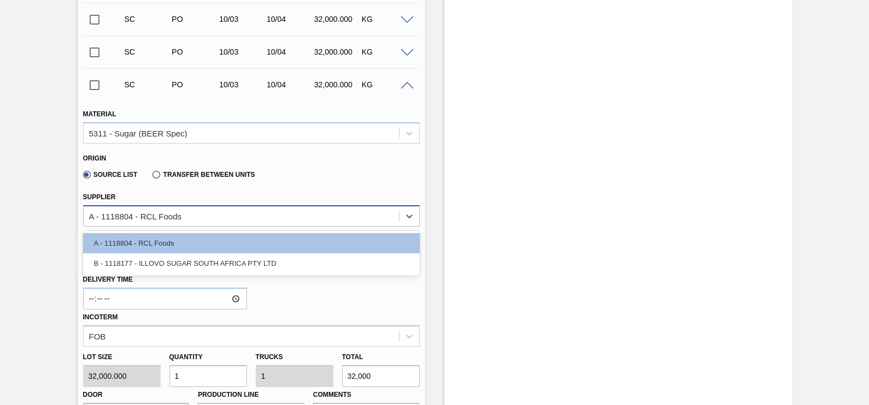
click at [221, 211] on div "A - 1118804 - RCL Foods" at bounding box center [241, 216] width 315 height 16
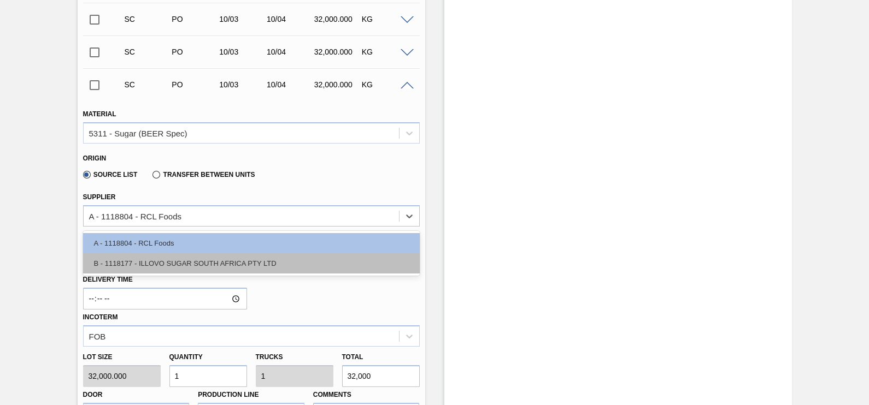
click at [178, 262] on div "B - 1118177 - ILLOVO SUGAR SOUTH AFRICA PTY LTD" at bounding box center [251, 263] width 337 height 20
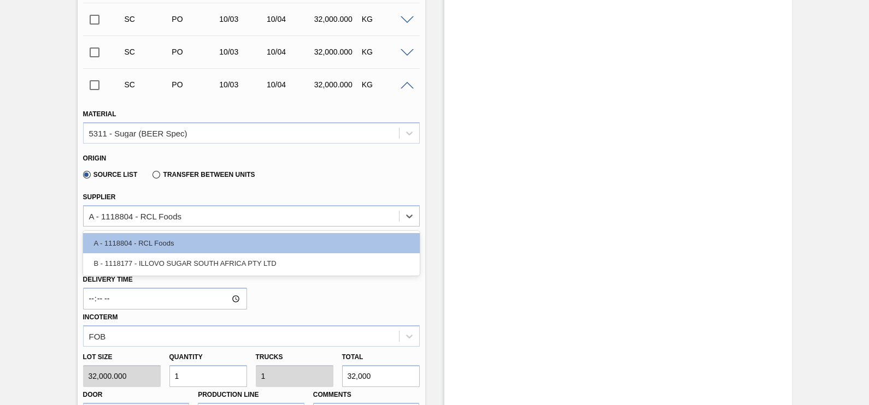
type input "33,000.000"
type input "0.97"
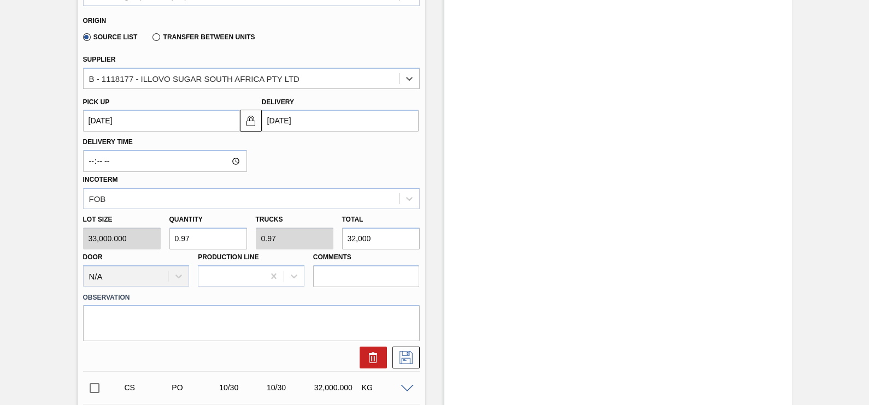
scroll to position [751, 0]
click at [249, 123] on img at bounding box center [250, 121] width 13 height 13
click at [211, 126] on up3256121629 "[DATE]" at bounding box center [161, 122] width 157 height 22
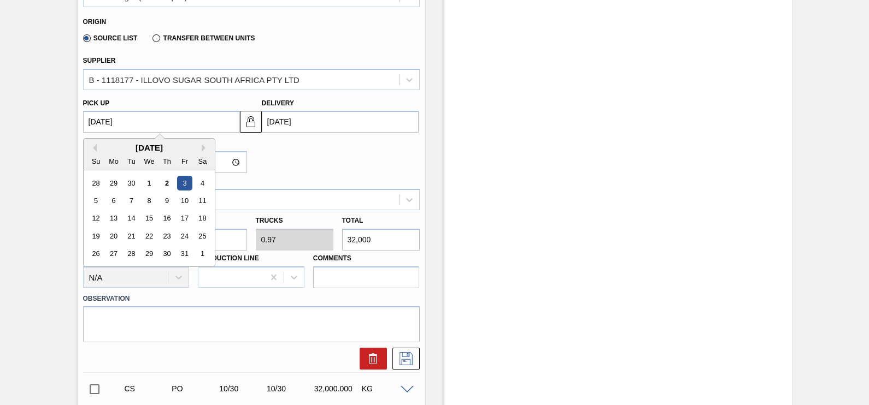
drag, startPoint x: 166, startPoint y: 259, endPoint x: 222, endPoint y: 247, distance: 57.5
click at [167, 259] on div "30" at bounding box center [166, 254] width 15 height 15
type up3256121629 "[DATE]"
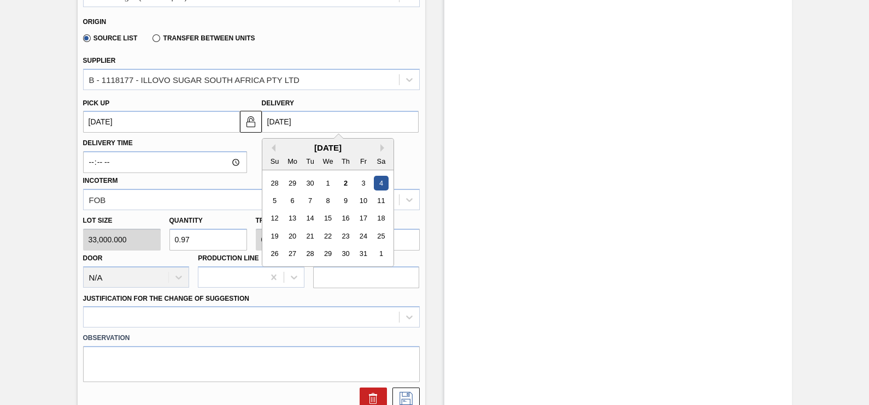
drag, startPoint x: 385, startPoint y: 121, endPoint x: 394, endPoint y: 123, distance: 9.4
click at [385, 121] on input "[DATE]" at bounding box center [340, 122] width 157 height 22
click at [339, 254] on div "30" at bounding box center [345, 254] width 15 height 15
type input "[DATE]"
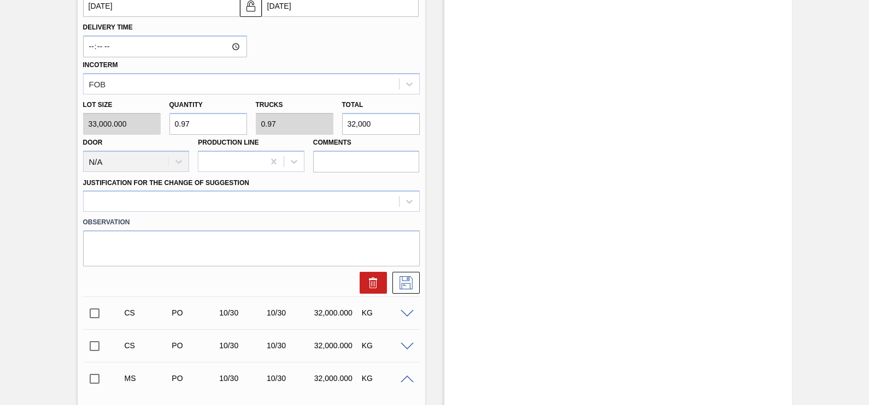
scroll to position [887, 0]
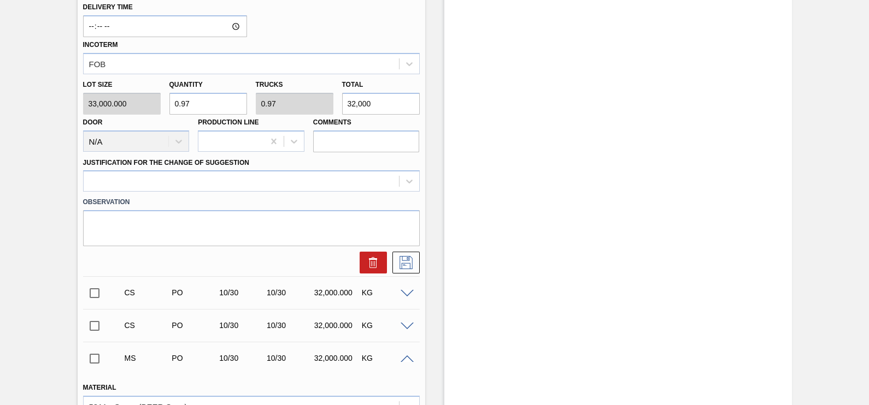
click at [326, 169] on div "Justification for the Change of Suggestion" at bounding box center [251, 173] width 337 height 37
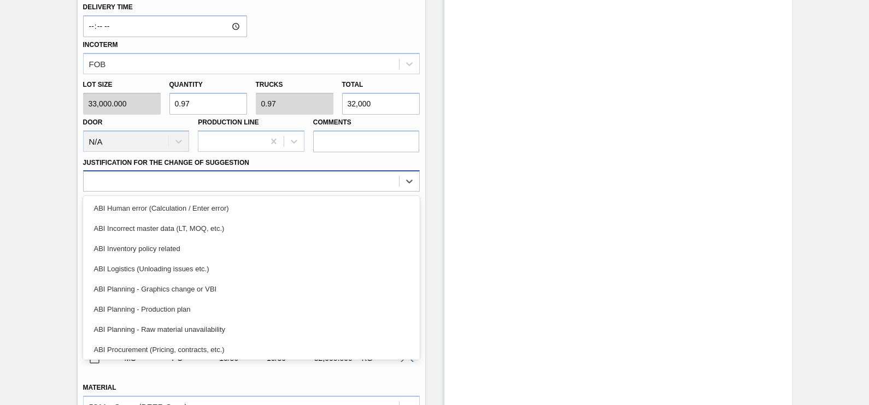
click at [320, 181] on div at bounding box center [241, 182] width 315 height 16
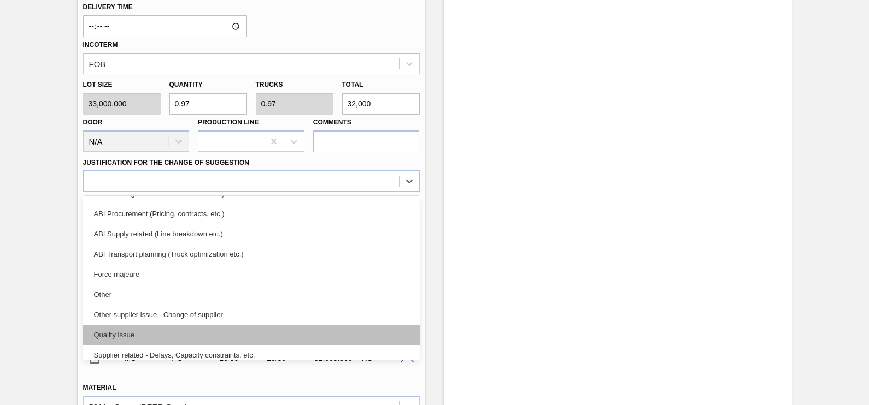
scroll to position [204, 0]
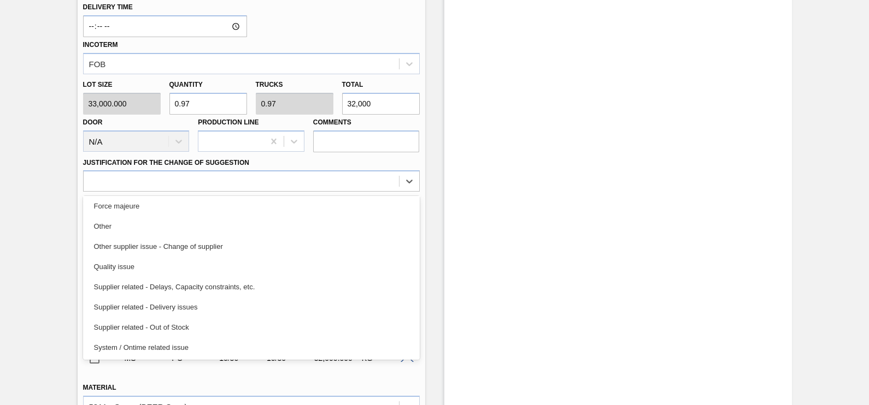
click at [187, 245] on div "Other supplier issue - Change of supplier" at bounding box center [251, 247] width 337 height 20
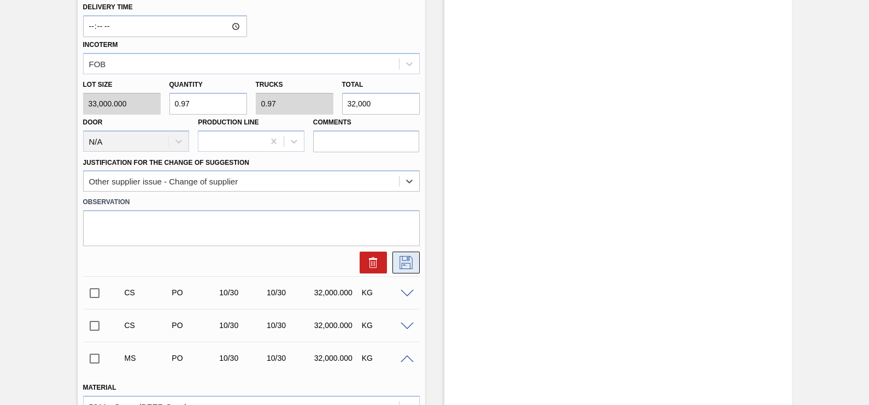
click at [409, 259] on icon at bounding box center [405, 262] width 17 height 13
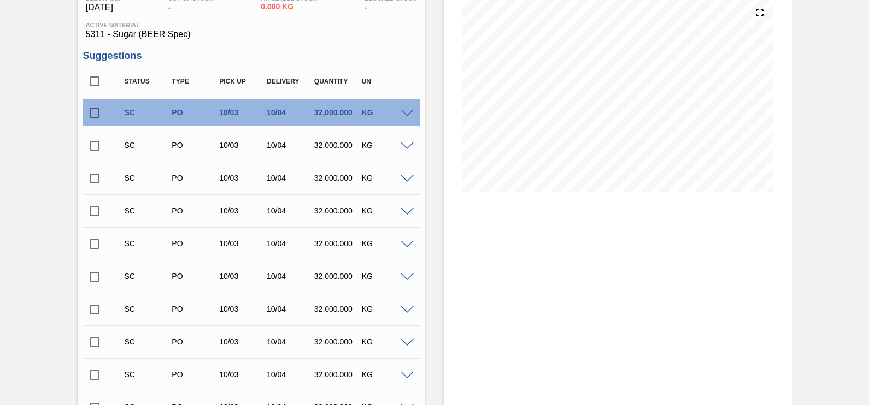
scroll to position [136, 0]
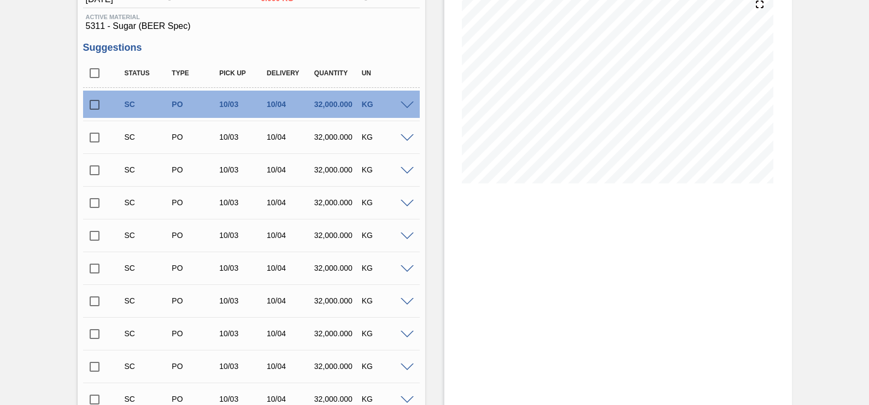
click at [408, 109] on span at bounding box center [406, 106] width 13 height 8
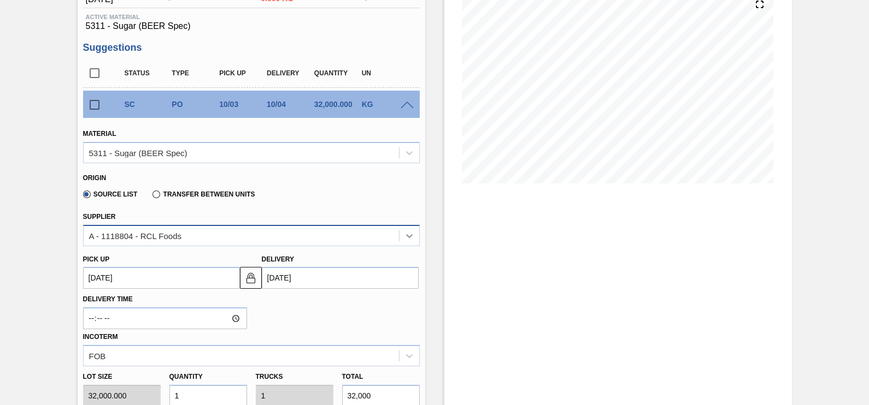
click at [411, 235] on icon at bounding box center [409, 236] width 11 height 11
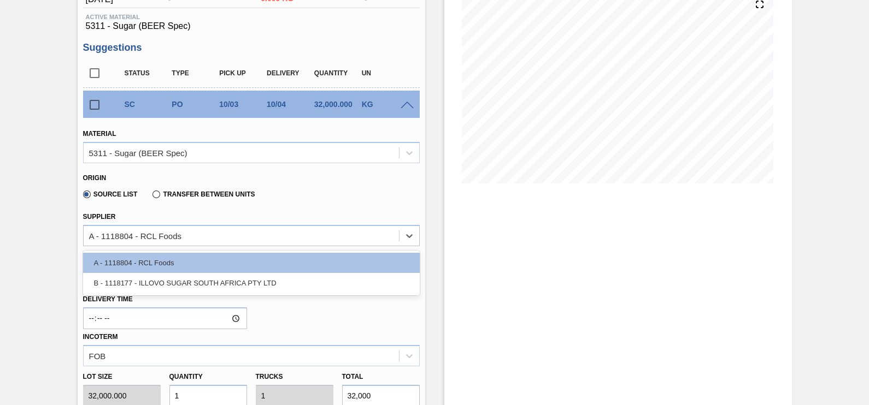
click at [322, 273] on div "B - 1118177 - ILLOVO SUGAR SOUTH AFRICA PTY LTD" at bounding box center [251, 283] width 337 height 20
type input "33,000.000"
type input "0.97"
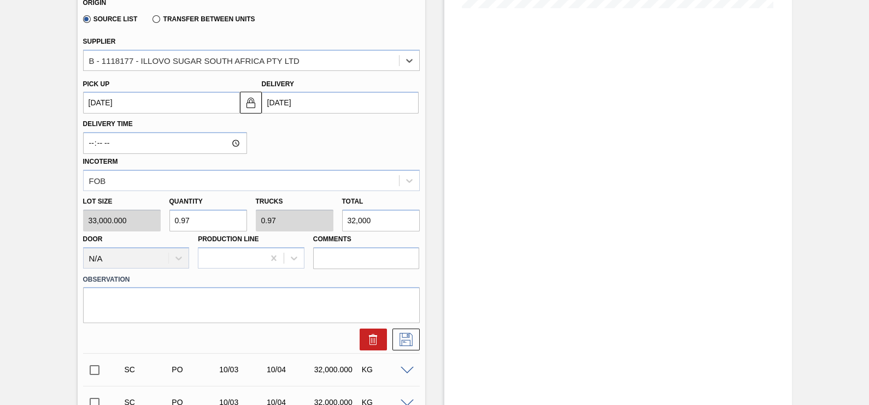
scroll to position [341, 0]
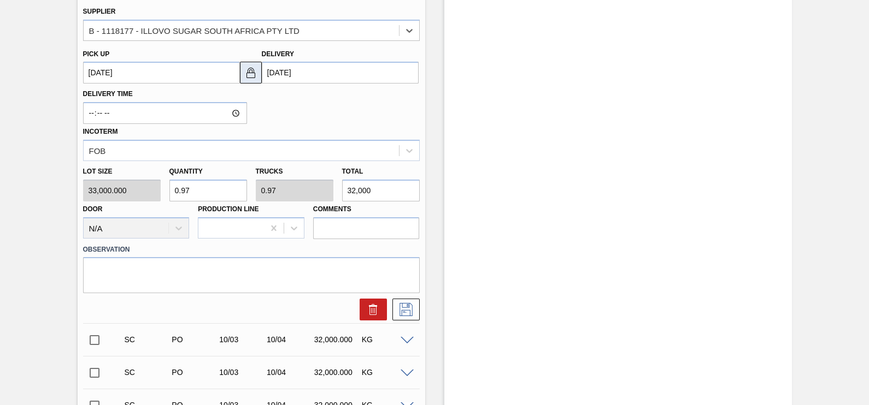
click at [252, 74] on img at bounding box center [250, 72] width 13 height 13
click at [221, 74] on up3256121615 "[DATE]" at bounding box center [161, 73] width 157 height 22
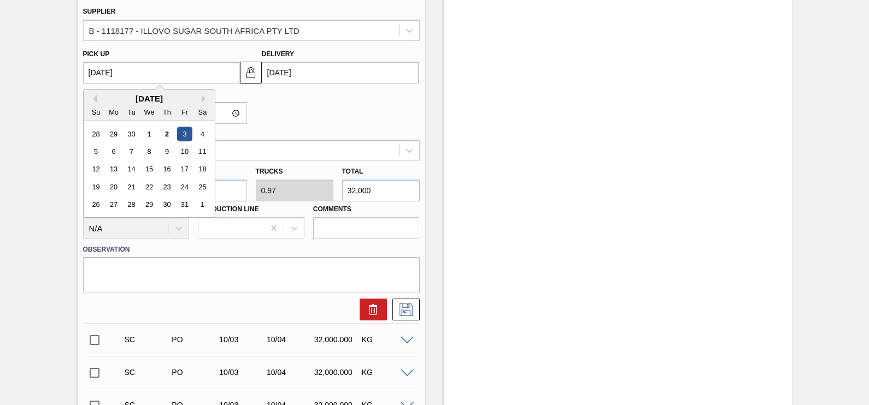
click at [167, 207] on div "30" at bounding box center [166, 205] width 15 height 15
type up3256121615 "[DATE]"
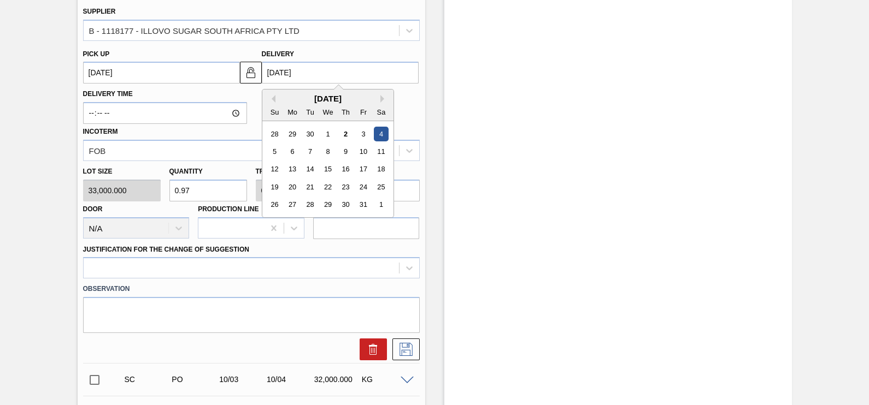
click at [380, 79] on input "[DATE]" at bounding box center [340, 73] width 157 height 22
click at [350, 206] on div "30" at bounding box center [345, 205] width 15 height 15
type input "[DATE]"
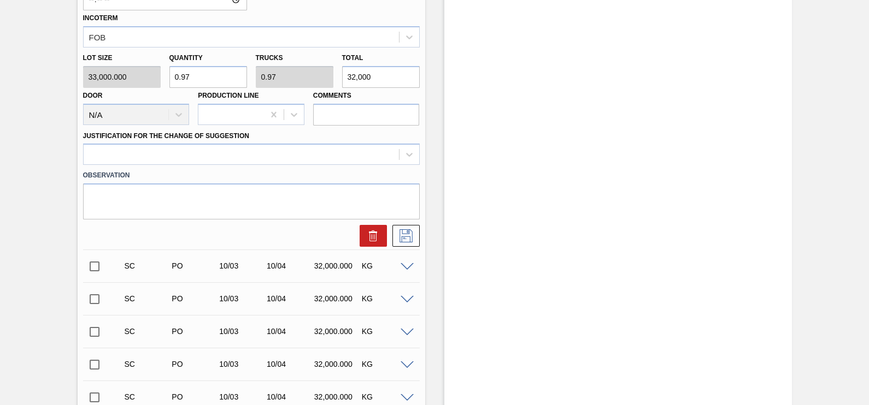
scroll to position [477, 0]
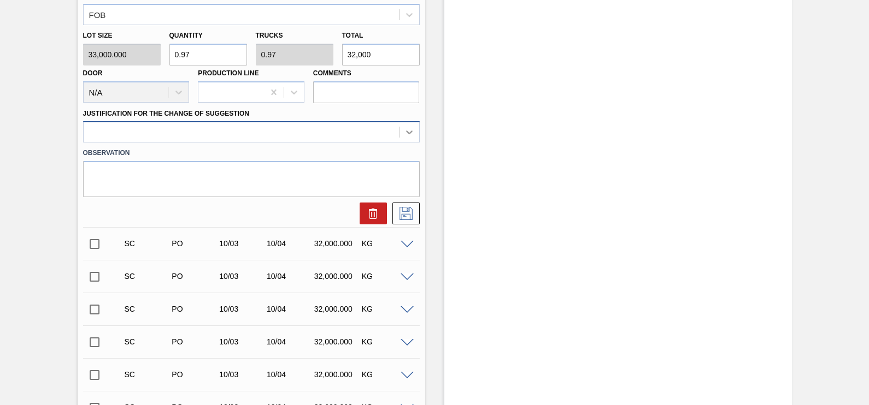
click at [410, 133] on icon at bounding box center [409, 132] width 11 height 11
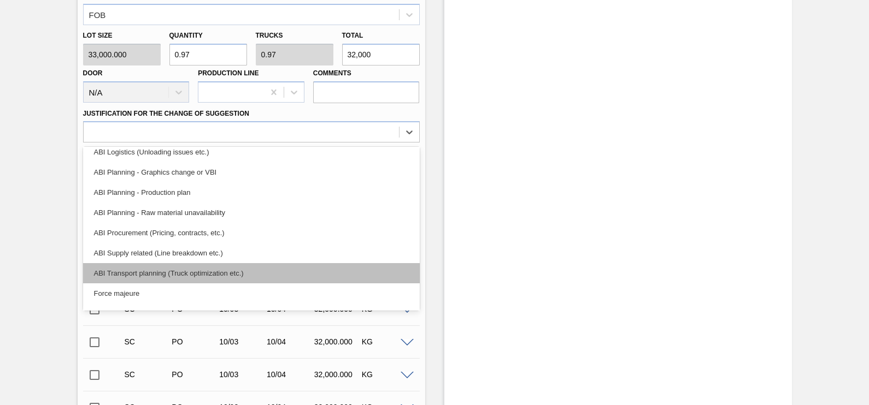
scroll to position [204, 0]
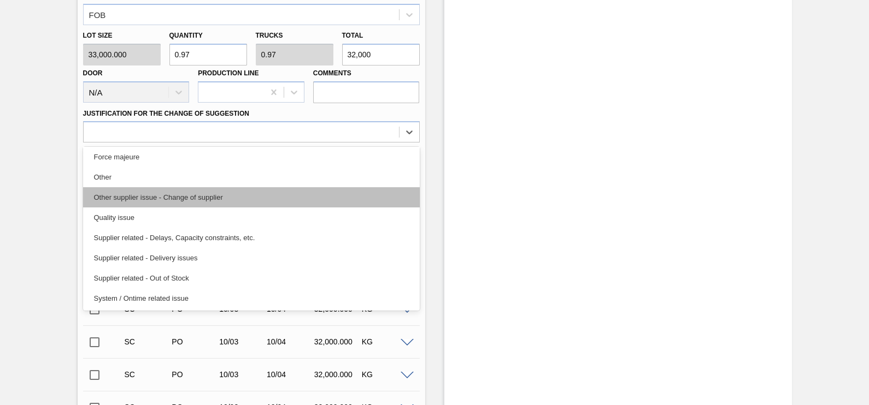
drag, startPoint x: 200, startPoint y: 198, endPoint x: 205, endPoint y: 194, distance: 5.9
click at [202, 198] on div "Other supplier issue - Change of supplier" at bounding box center [251, 197] width 337 height 20
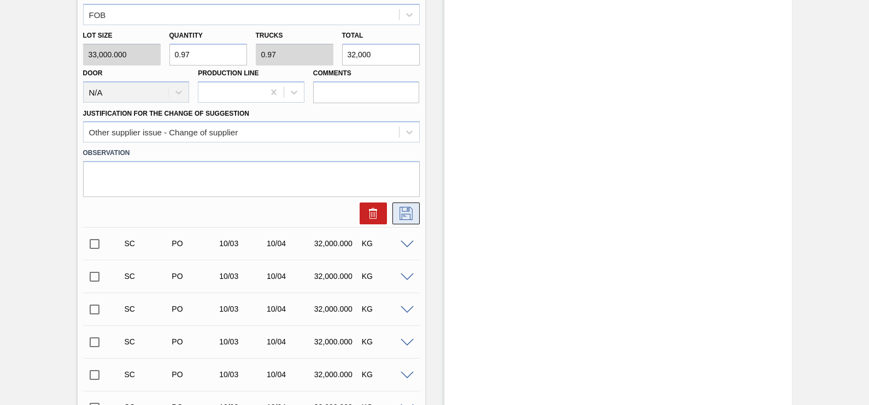
click at [409, 209] on icon at bounding box center [405, 213] width 17 height 13
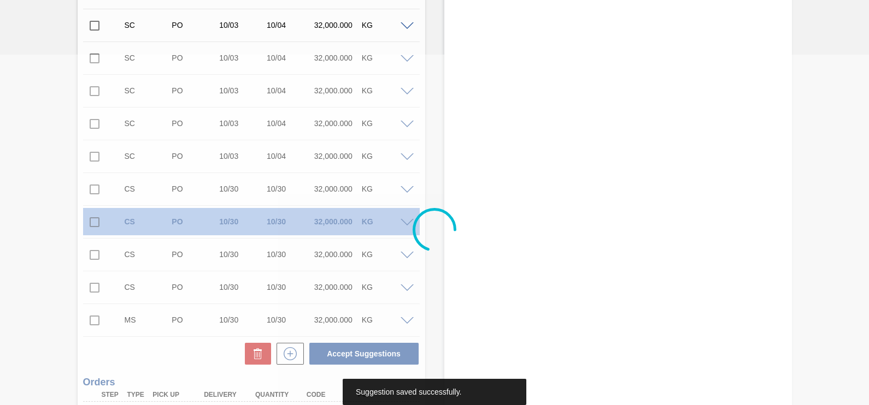
scroll to position [0, 0]
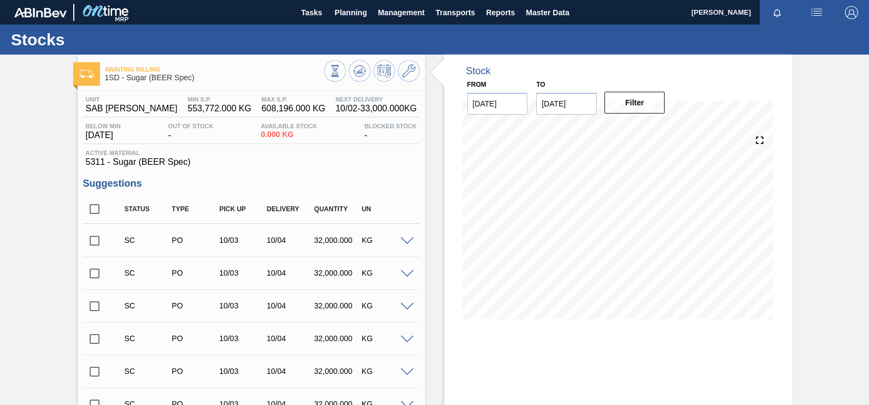
click at [404, 241] on span at bounding box center [406, 242] width 13 height 8
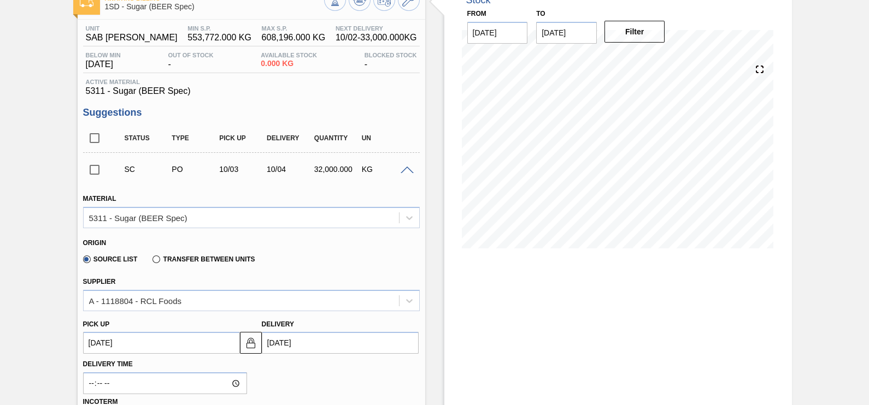
scroll to position [136, 0]
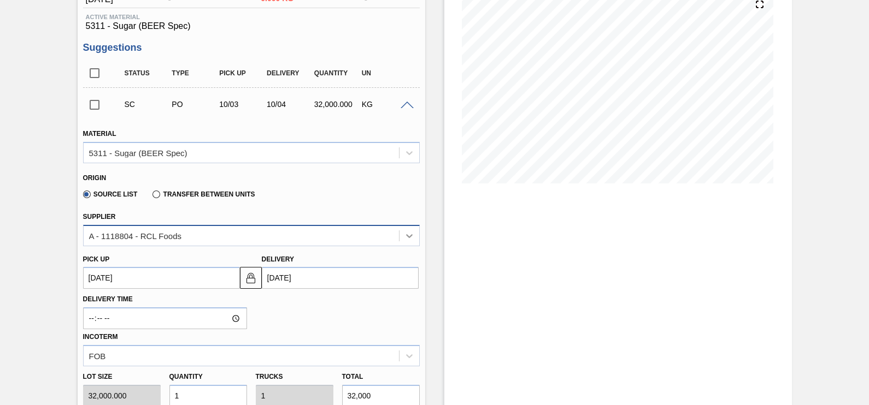
click at [402, 235] on div at bounding box center [409, 236] width 20 height 20
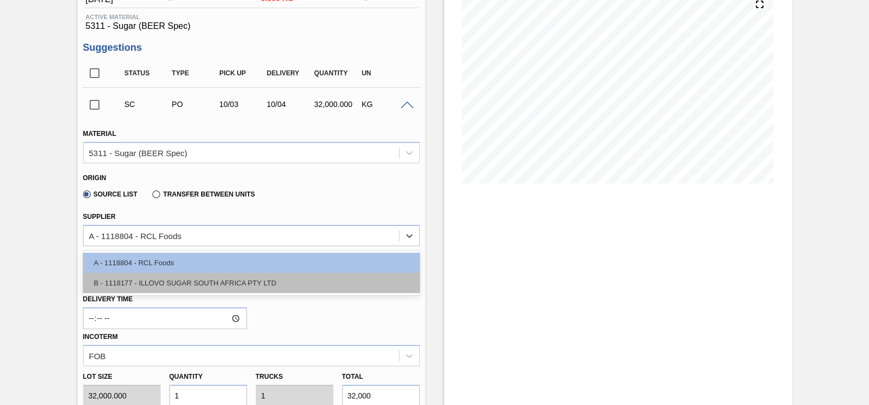
click at [297, 284] on div "B - 1118177 - ILLOVO SUGAR SOUTH AFRICA PTY LTD" at bounding box center [251, 283] width 337 height 20
type input "33,000.000"
type input "0.97"
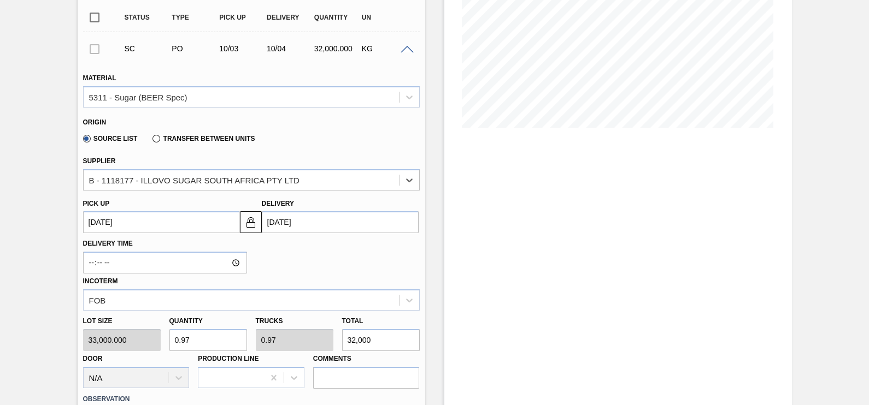
scroll to position [341, 0]
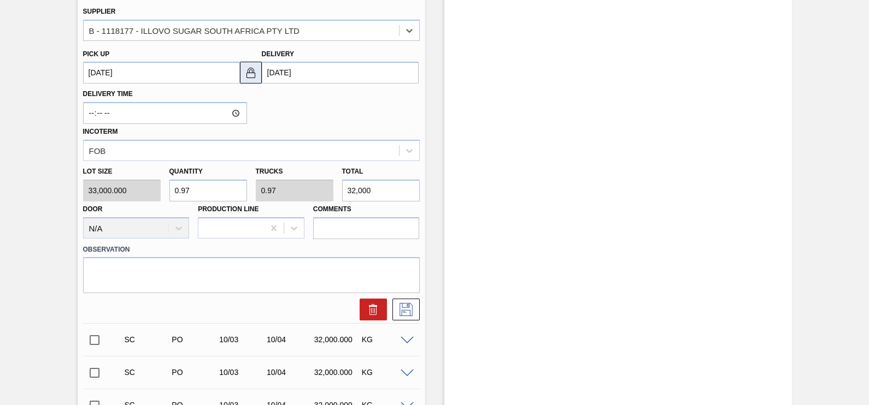
click at [247, 76] on img at bounding box center [250, 72] width 13 height 13
click at [191, 85] on div "Material 5311 - Sugar (BEER Spec) Origin Source List Transfer between Units Sup…" at bounding box center [251, 117] width 337 height 408
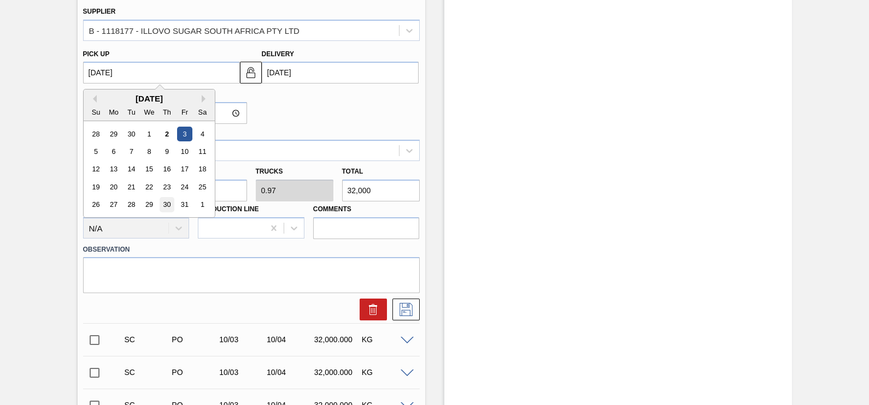
click at [168, 205] on div "30" at bounding box center [166, 205] width 15 height 15
type up3256121616 "[DATE]"
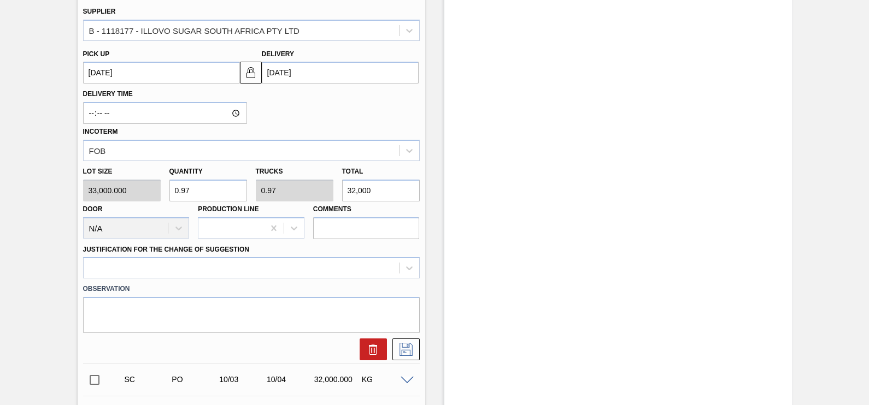
click at [360, 76] on input "[DATE]" at bounding box center [340, 73] width 157 height 22
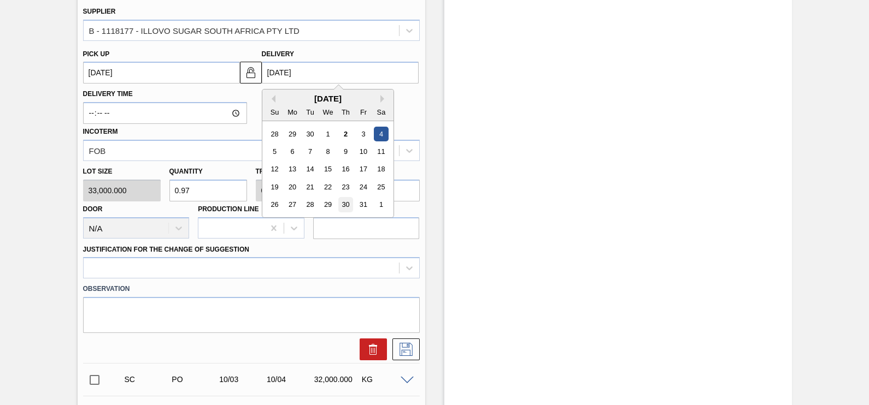
click at [344, 206] on div "30" at bounding box center [345, 205] width 15 height 15
type input "[DATE]"
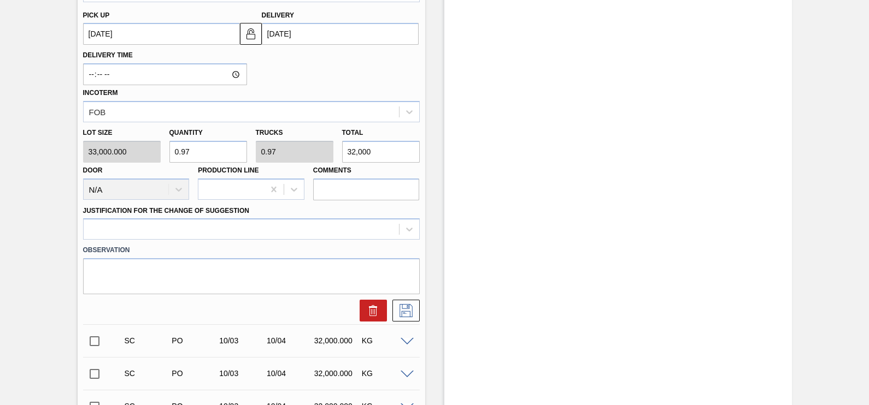
scroll to position [410, 0]
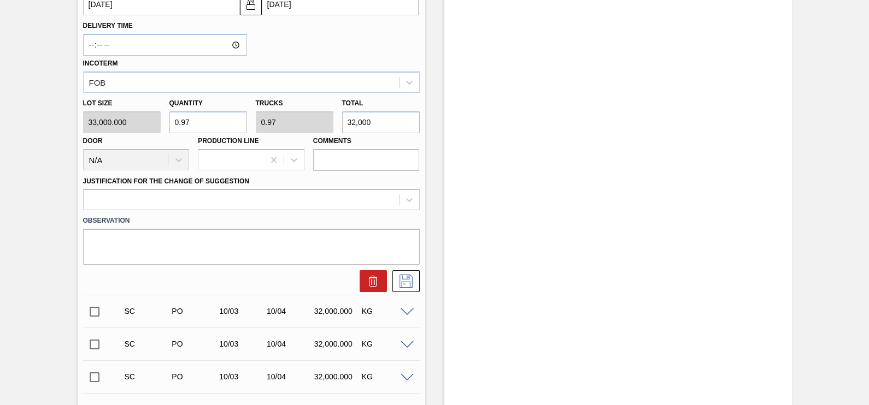
click at [414, 212] on div "Observation" at bounding box center [251, 237] width 345 height 55
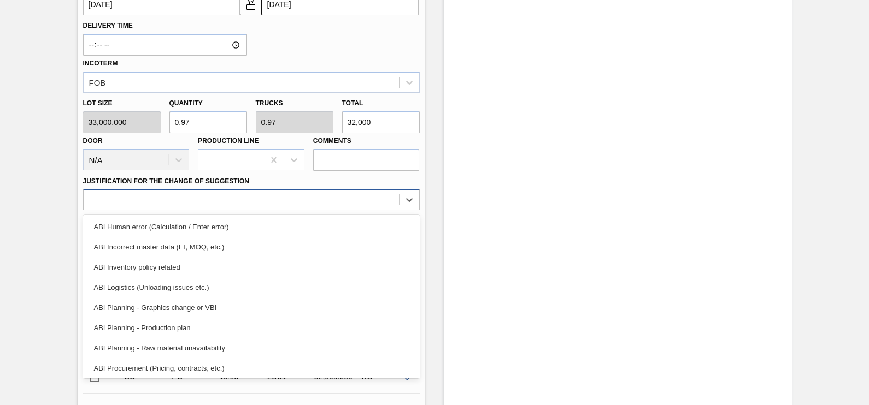
click at [393, 197] on div at bounding box center [241, 200] width 315 height 16
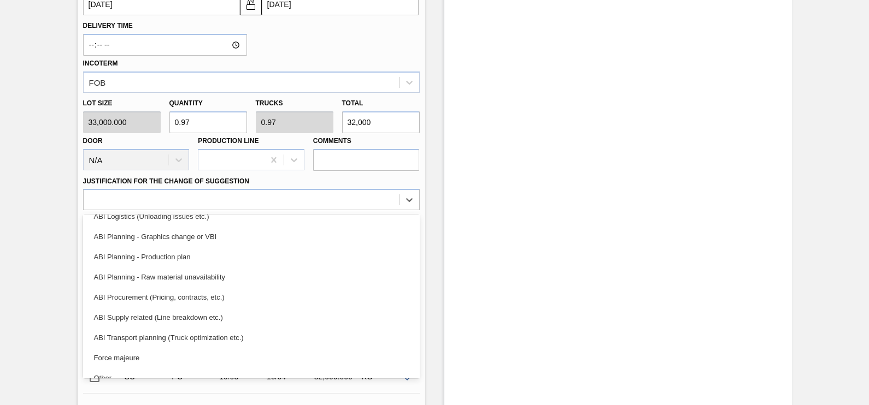
scroll to position [204, 0]
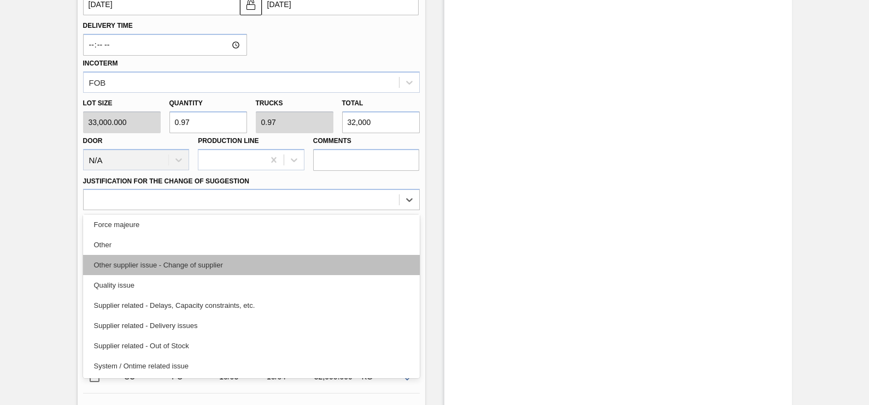
click at [180, 261] on div "Other supplier issue - Change of supplier" at bounding box center [251, 265] width 337 height 20
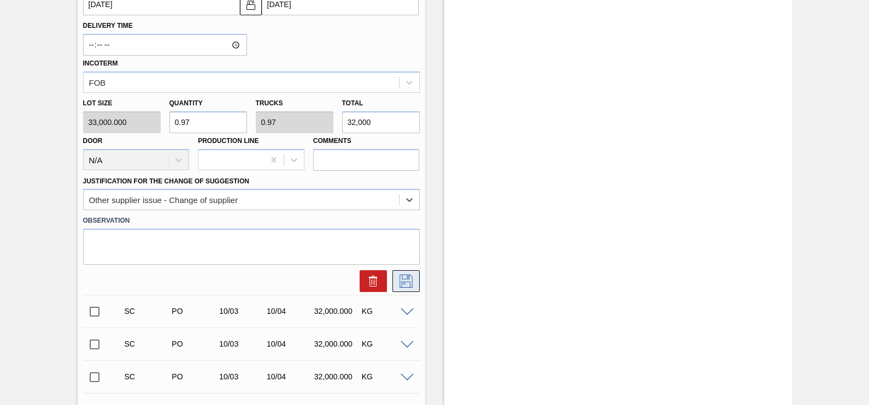
click at [404, 280] on icon at bounding box center [405, 281] width 17 height 13
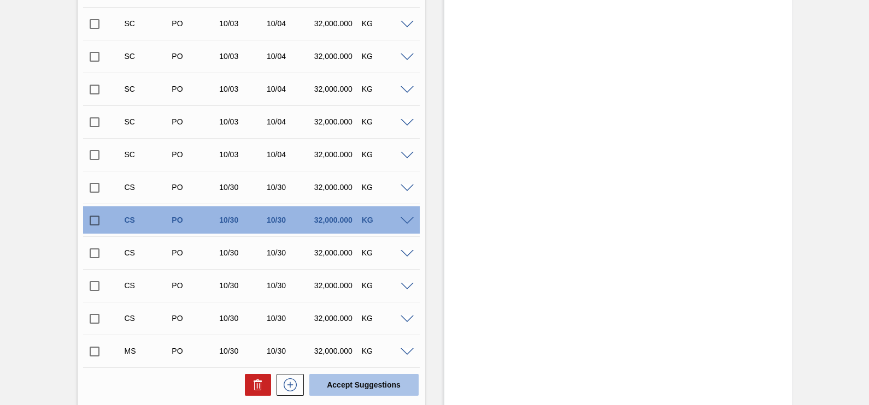
scroll to position [546, 0]
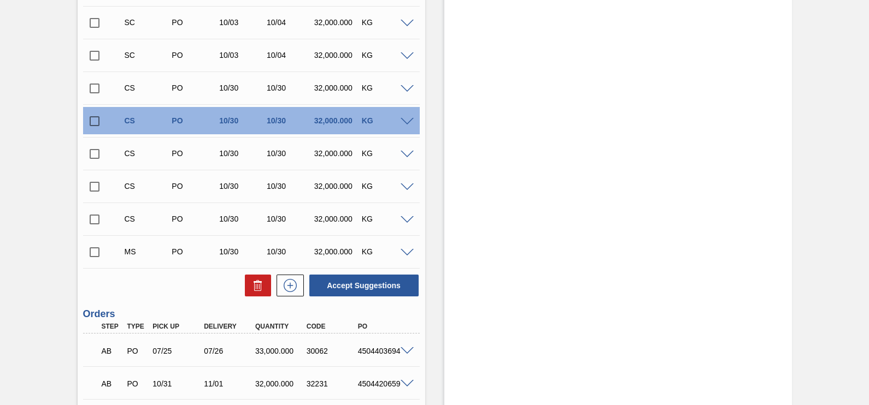
click at [405, 87] on span at bounding box center [406, 89] width 13 height 8
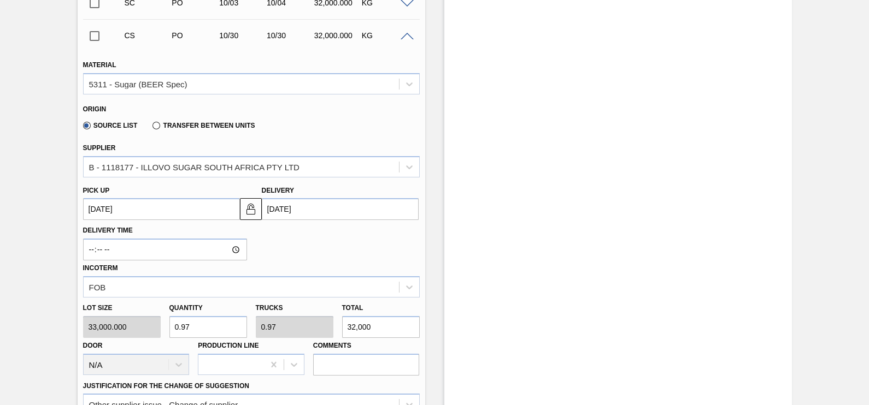
scroll to position [683, 0]
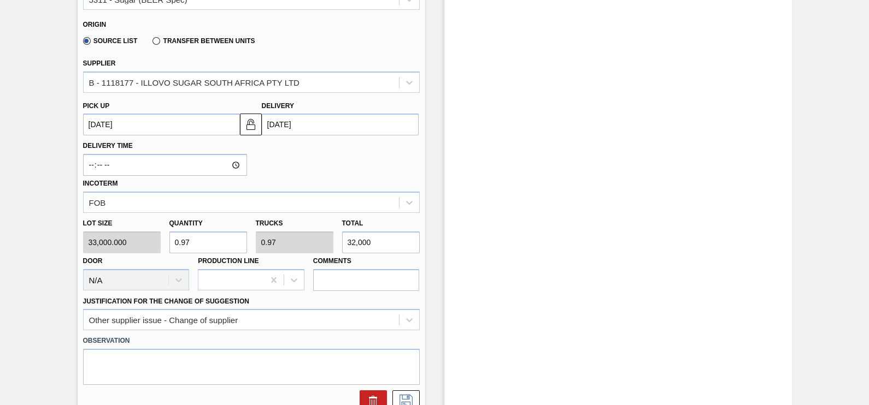
type input "1.03"
click at [355, 239] on input "34,000" at bounding box center [381, 243] width 78 height 22
type input "34,000"
click at [400, 324] on icon at bounding box center [405, 401] width 17 height 13
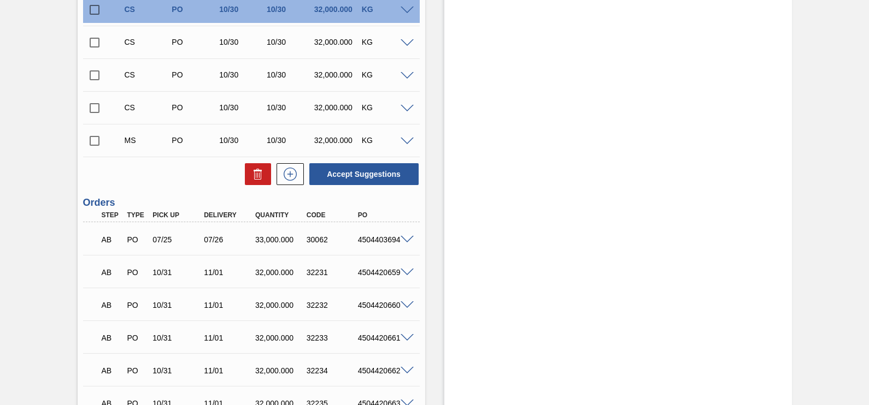
scroll to position [589, 0]
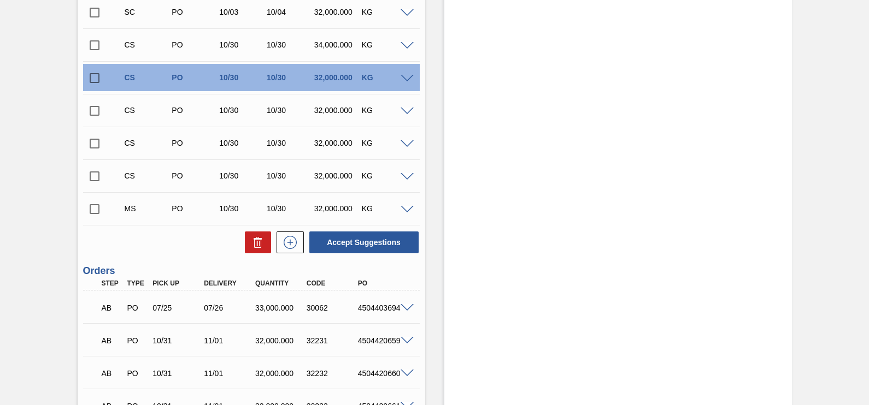
click at [409, 111] on span at bounding box center [406, 112] width 13 height 8
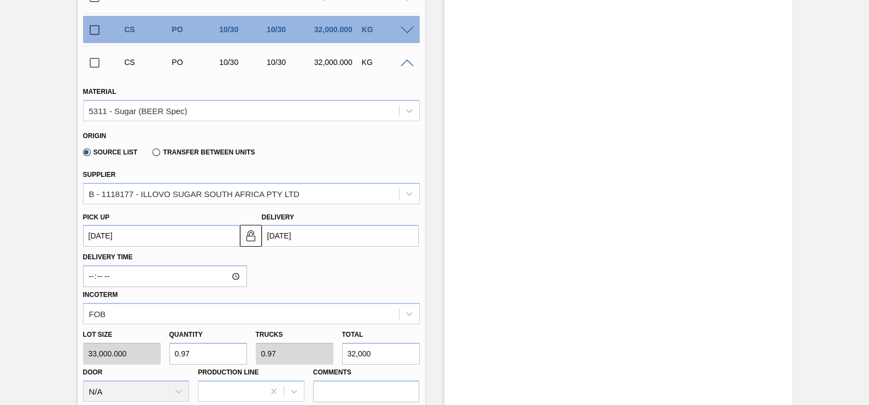
scroll to position [657, 0]
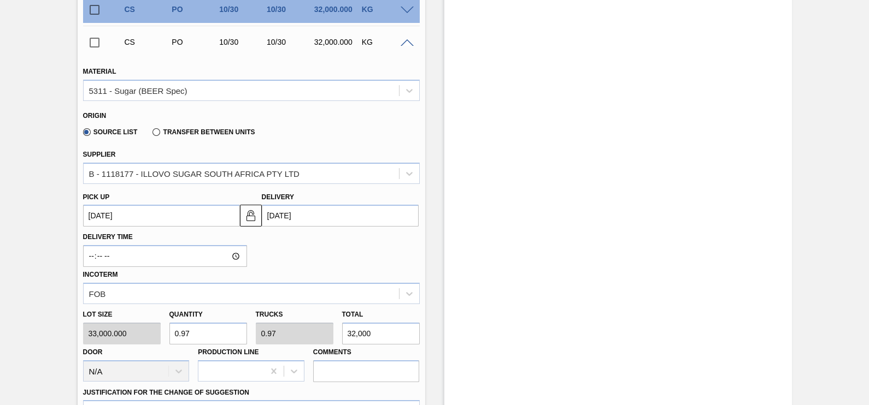
type input "1.03"
click at [352, 324] on input "34,000" at bounding box center [381, 334] width 78 height 22
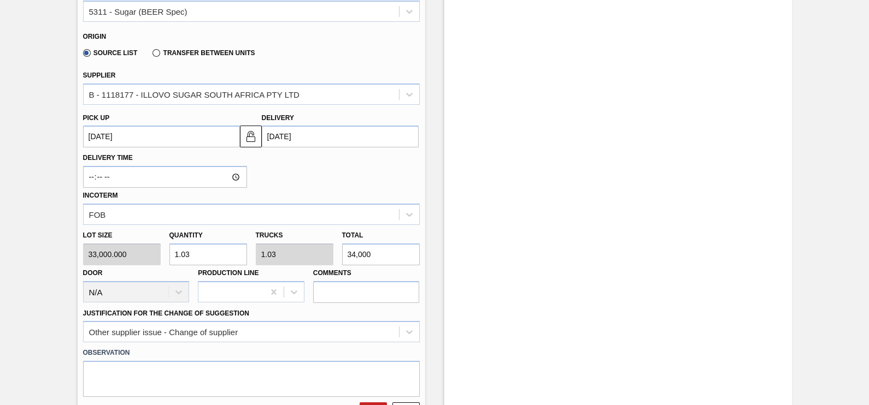
scroll to position [862, 0]
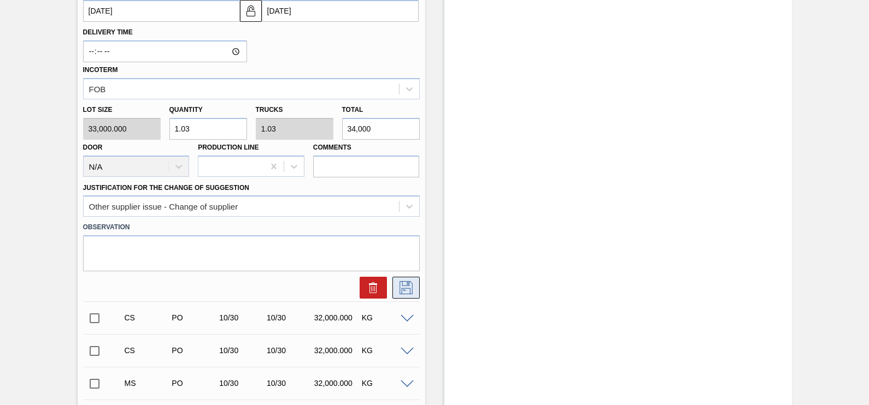
type input "34,000"
click at [399, 284] on icon at bounding box center [405, 287] width 13 height 13
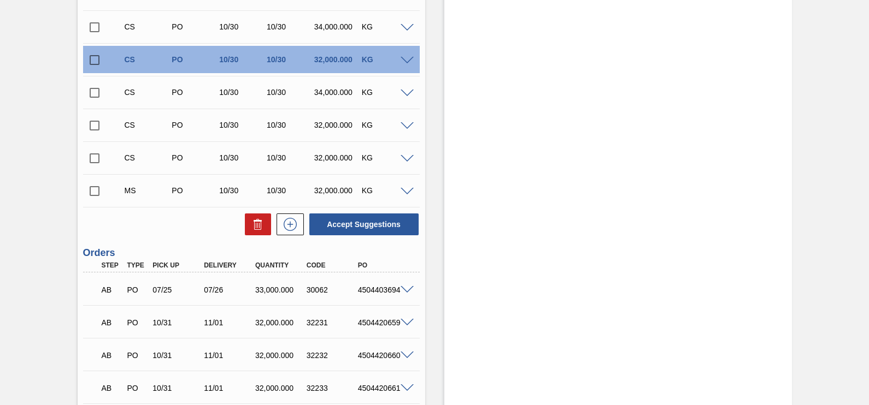
scroll to position [589, 0]
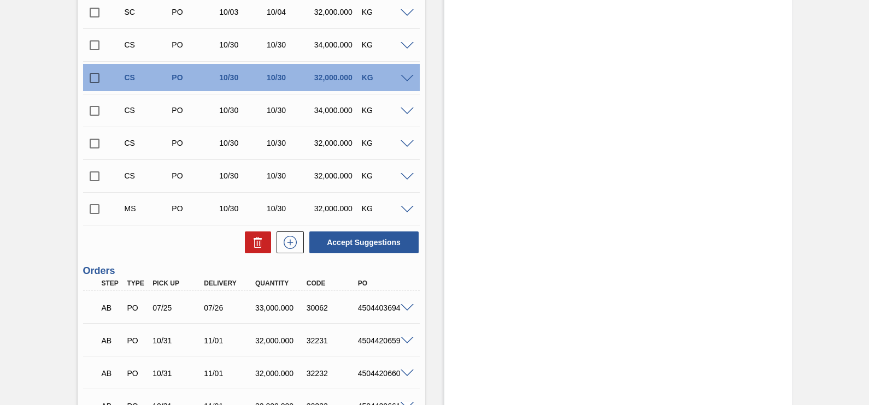
click at [404, 76] on span at bounding box center [406, 79] width 13 height 8
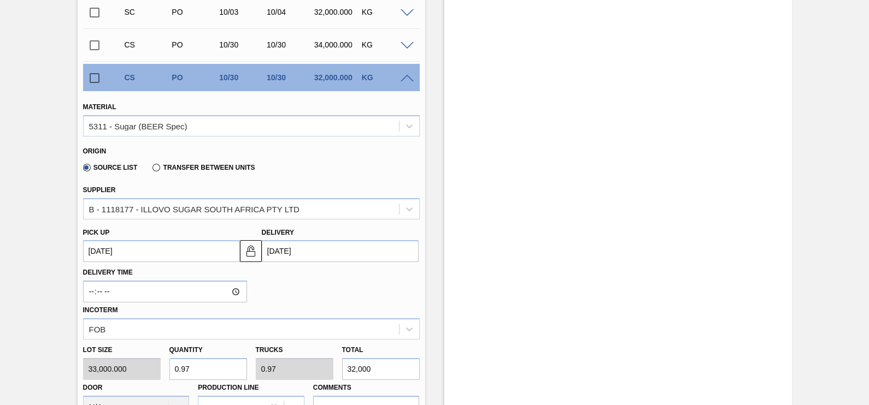
type input "1.03"
click at [352, 324] on input "34,000" at bounding box center [381, 369] width 78 height 22
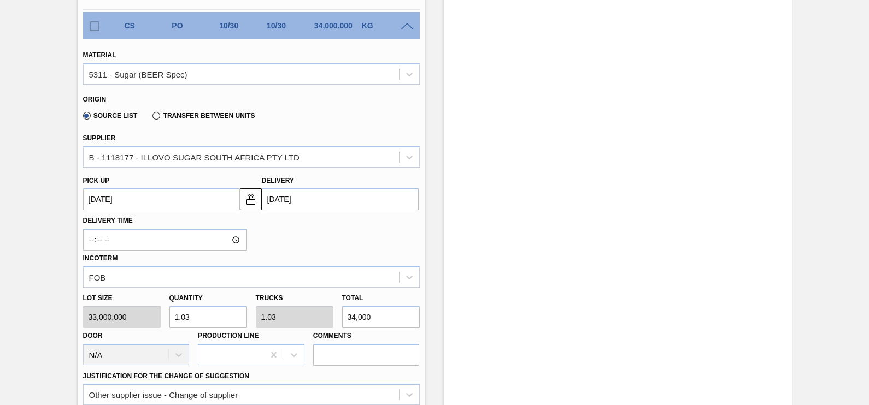
scroll to position [725, 0]
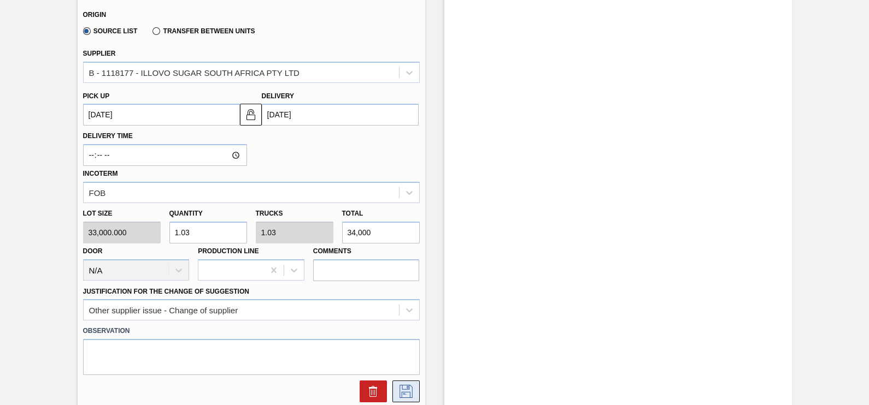
type input "34,000"
click at [408, 324] on icon at bounding box center [405, 391] width 13 height 13
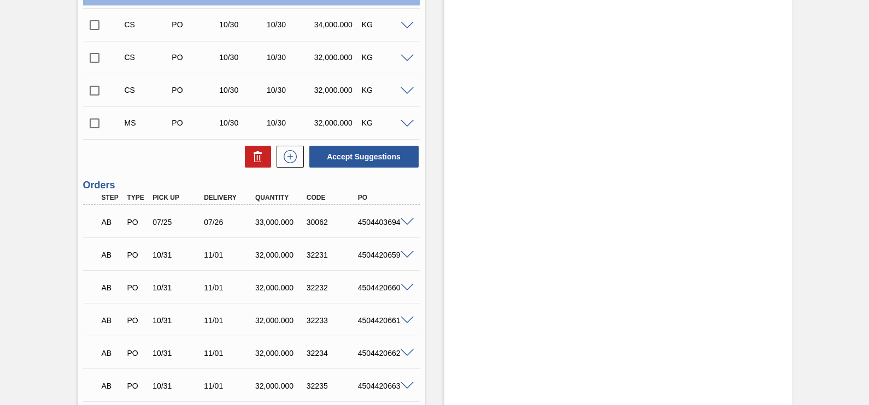
scroll to position [657, 0]
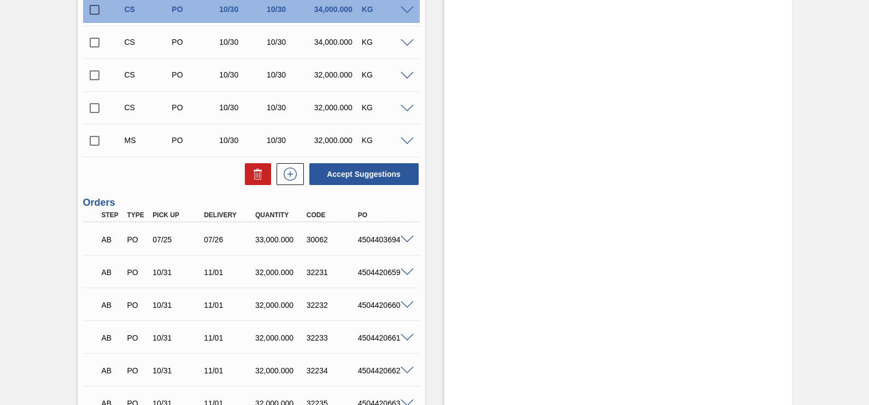
click at [413, 74] on div at bounding box center [409, 75] width 22 height 8
click at [407, 78] on span at bounding box center [406, 76] width 13 height 8
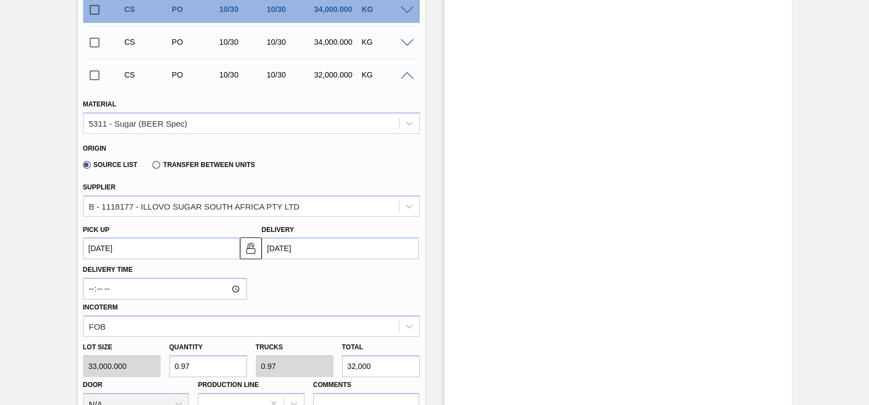
type input "1.03"
click at [350, 324] on input "34,000" at bounding box center [381, 367] width 78 height 22
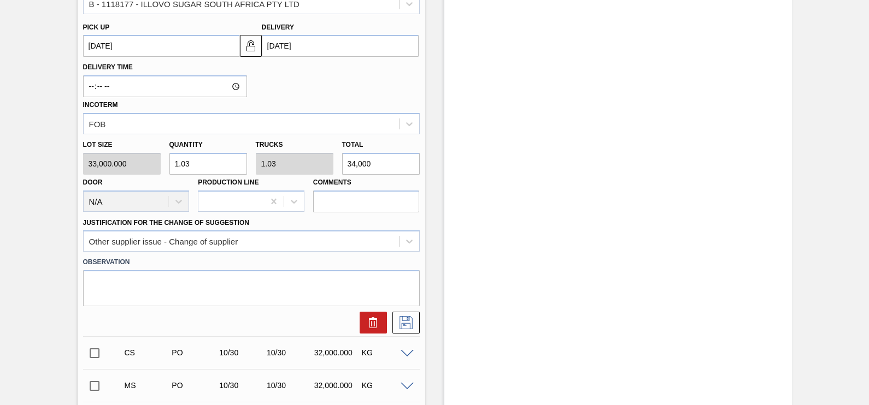
scroll to position [862, 0]
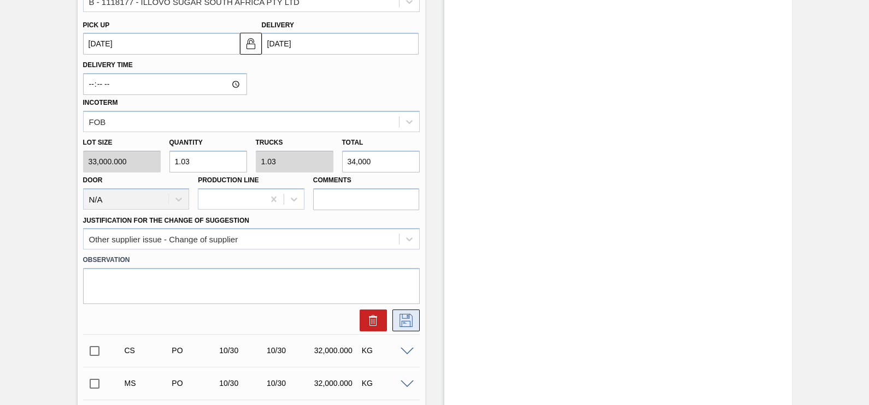
type input "34,000"
click at [404, 320] on icon at bounding box center [405, 320] width 17 height 13
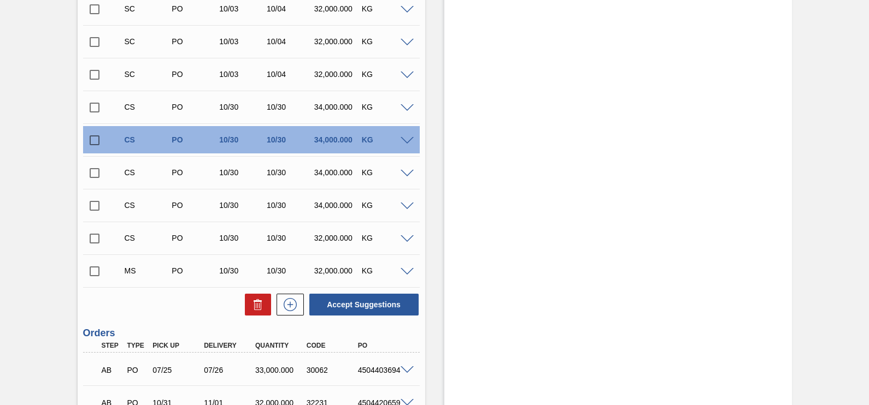
scroll to position [521, 0]
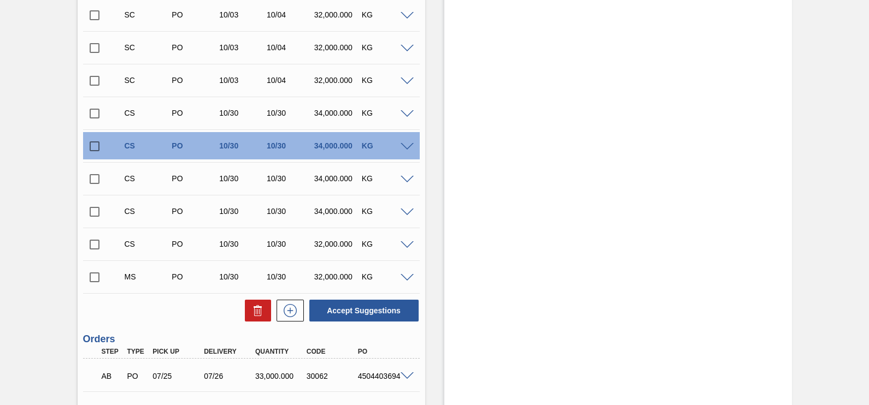
click at [407, 247] on span at bounding box center [406, 245] width 13 height 8
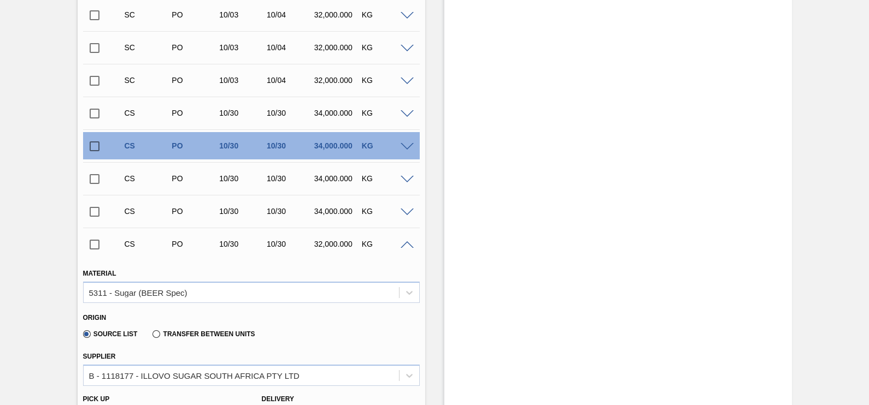
scroll to position [725, 0]
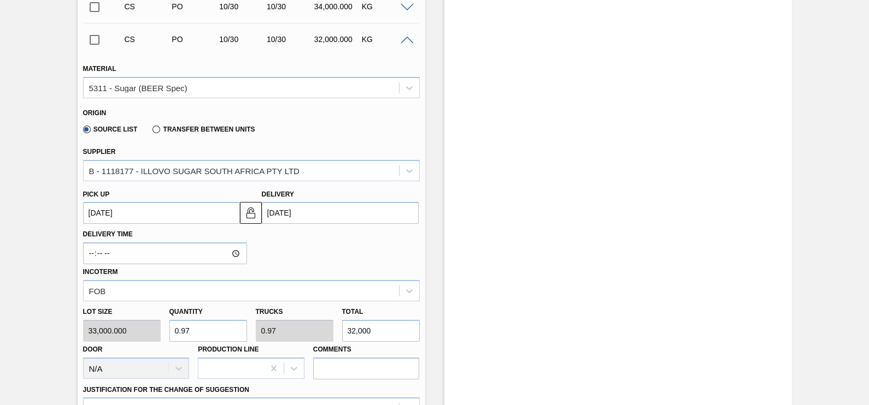
click at [350, 324] on input "32,000" at bounding box center [381, 331] width 78 height 22
type input "1.03"
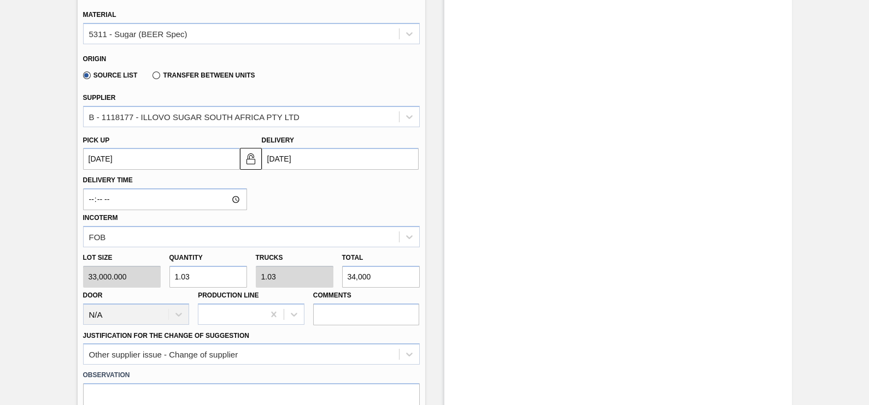
scroll to position [862, 0]
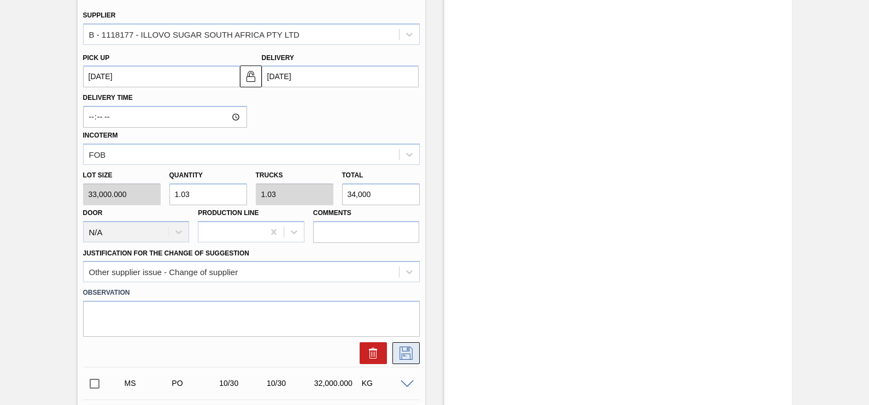
type input "34,000"
click at [405, 324] on icon at bounding box center [405, 353] width 17 height 13
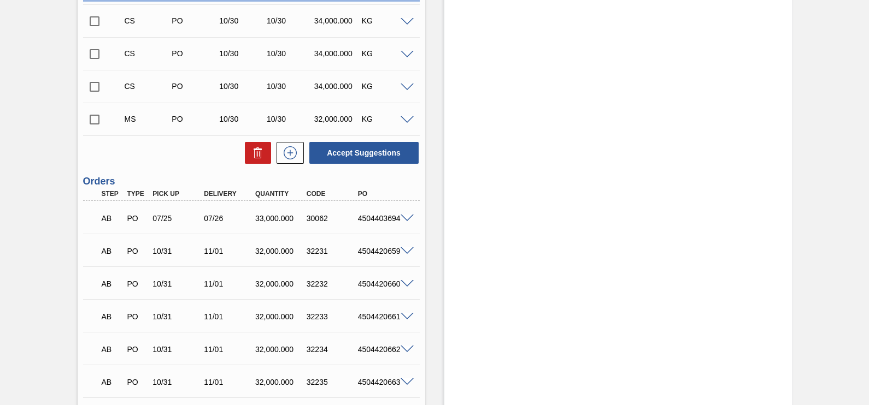
scroll to position [657, 0]
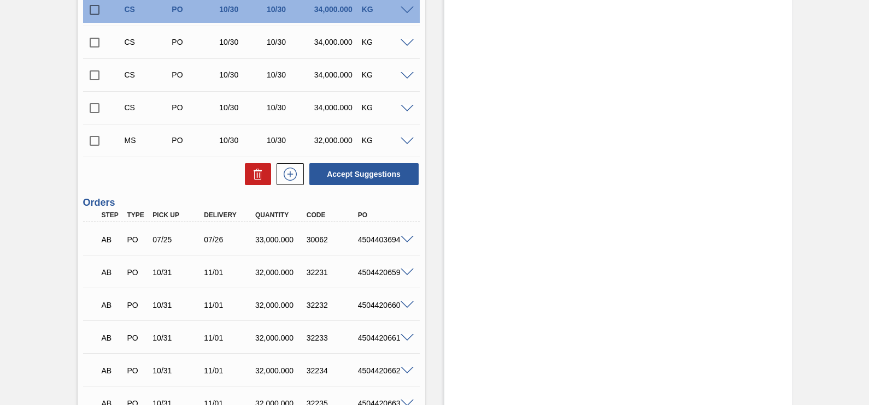
click at [411, 144] on span at bounding box center [406, 142] width 13 height 8
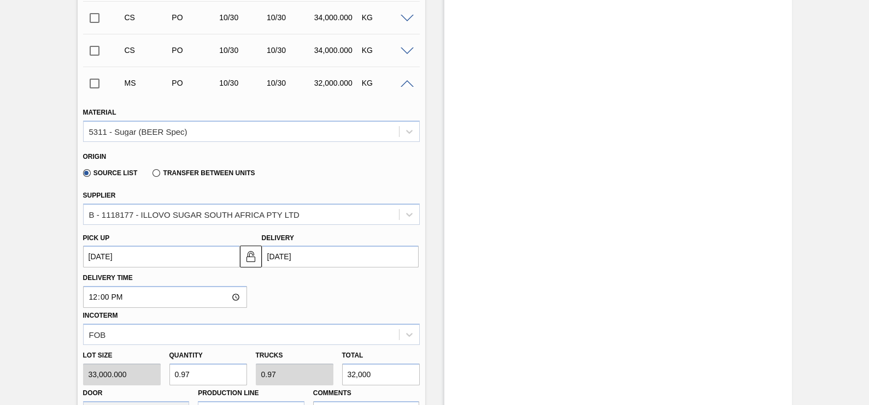
scroll to position [862, 0]
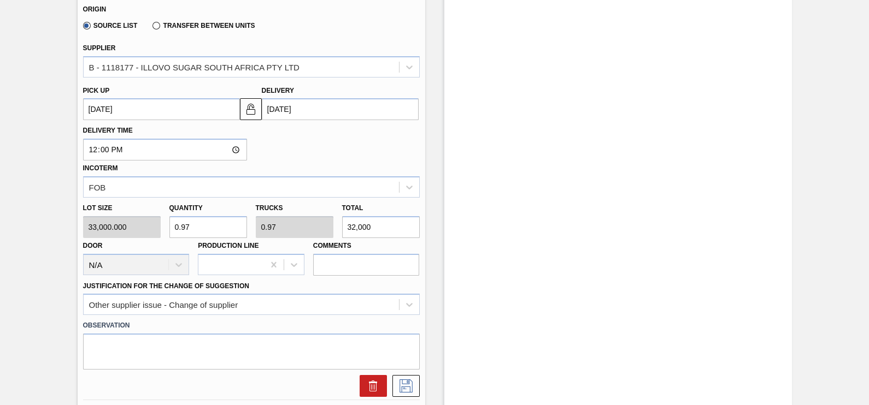
type input "1.03"
click at [352, 229] on input "34,000" at bounding box center [381, 227] width 78 height 22
type input "34,000"
click at [405, 324] on icon at bounding box center [405, 386] width 17 height 13
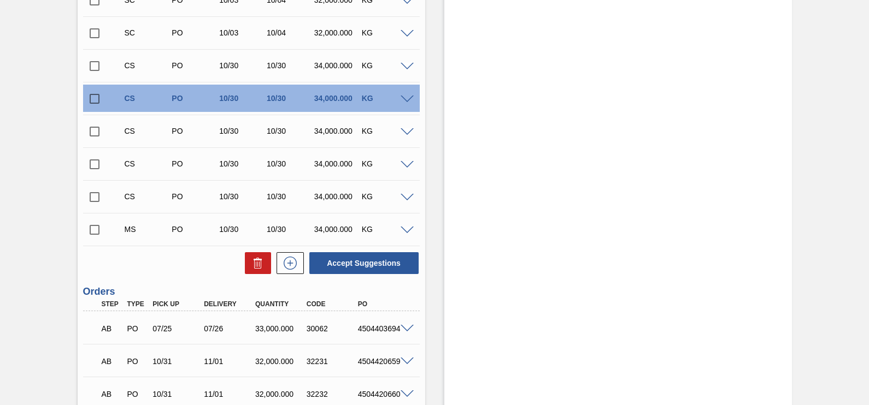
scroll to position [521, 0]
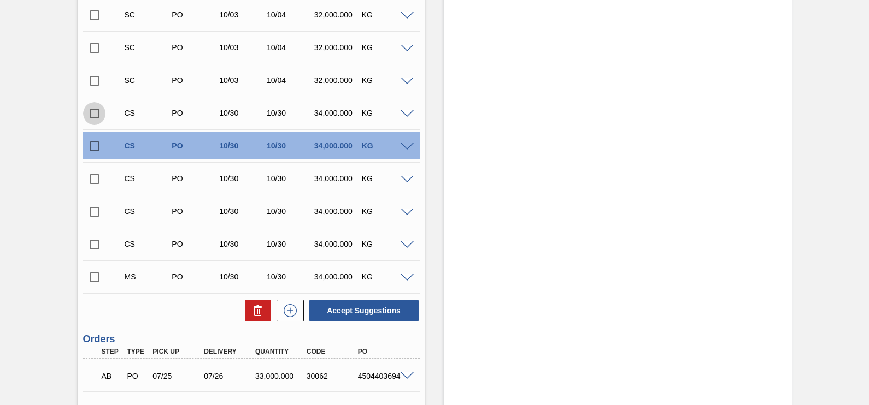
click at [97, 115] on input "checkbox" at bounding box center [94, 113] width 23 height 23
checkbox input "true"
click at [97, 141] on input "checkbox" at bounding box center [94, 146] width 23 height 23
checkbox input "true"
click at [90, 179] on input "checkbox" at bounding box center [94, 179] width 23 height 23
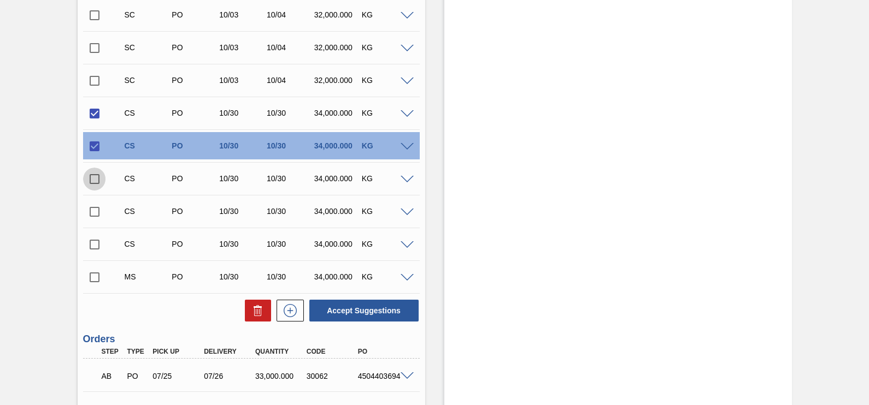
checkbox input "true"
click at [97, 214] on input "checkbox" at bounding box center [94, 211] width 23 height 23
checkbox input "true"
drag, startPoint x: 95, startPoint y: 246, endPoint x: 96, endPoint y: 291, distance: 44.8
click at [96, 249] on input "checkbox" at bounding box center [94, 244] width 23 height 23
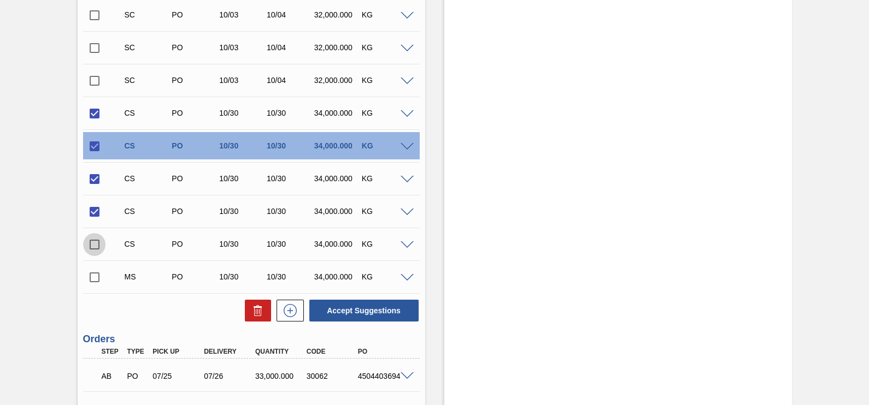
checkbox input "true"
drag, startPoint x: 94, startPoint y: 281, endPoint x: 138, endPoint y: 301, distance: 48.4
click at [94, 281] on input "checkbox" at bounding box center [94, 277] width 23 height 23
click at [396, 316] on button "Accept Suggestions" at bounding box center [363, 311] width 109 height 22
checkbox input "false"
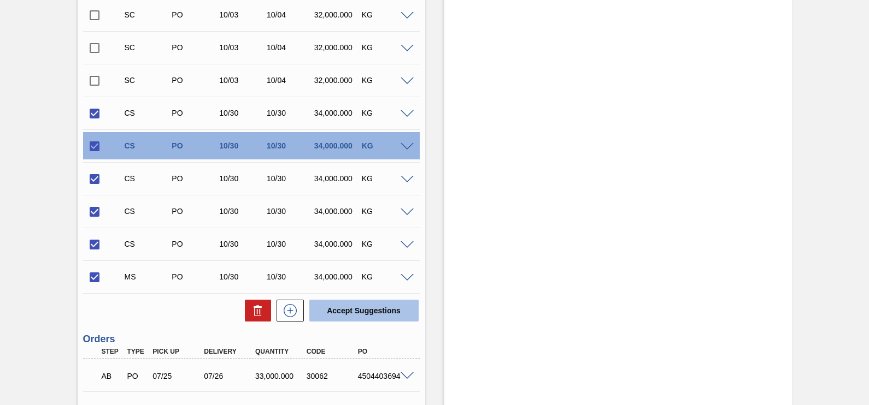
checkbox input "false"
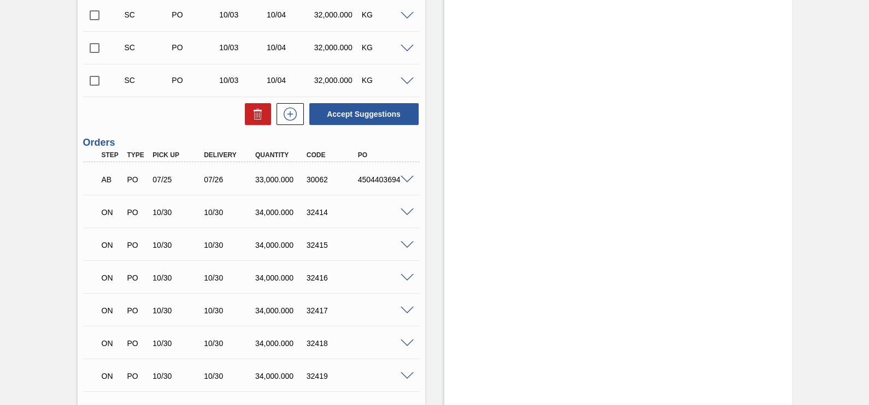
click at [407, 206] on div "ON PO 10/30 10/30 34,000.000 32414" at bounding box center [251, 211] width 337 height 27
click at [406, 213] on span at bounding box center [406, 213] width 13 height 8
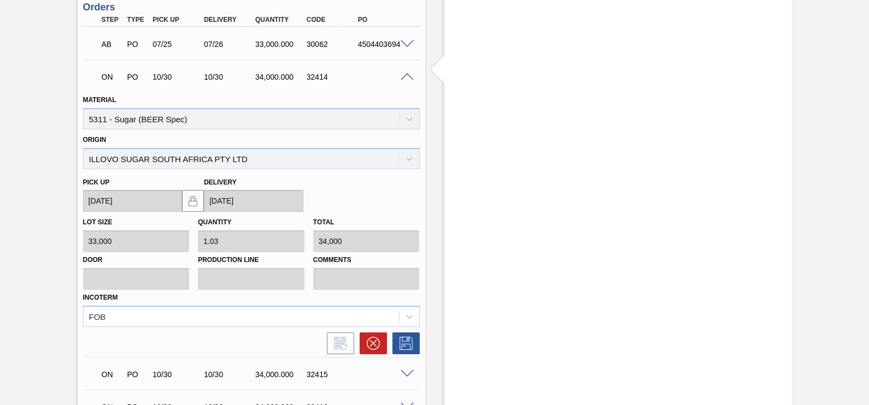
scroll to position [657, 0]
click at [335, 179] on div "Pick up [DATE] Delivery [DATE]" at bounding box center [251, 189] width 345 height 43
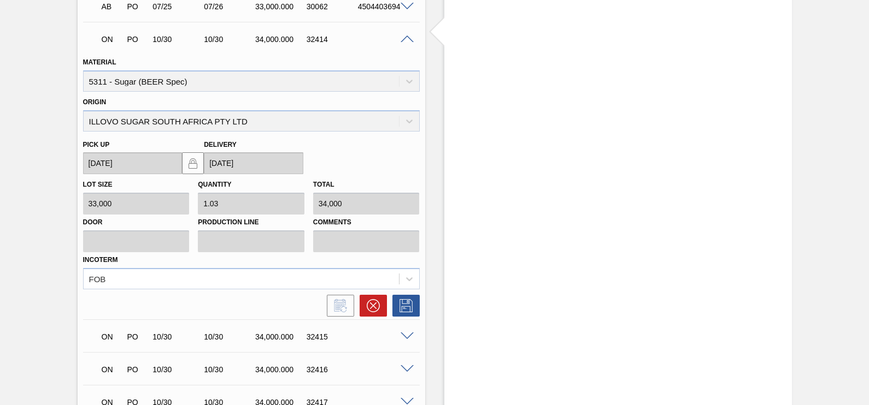
scroll to position [589, 0]
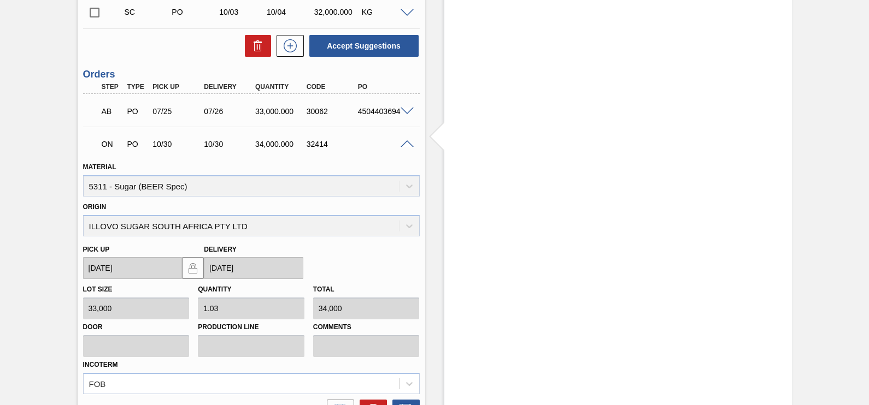
click at [408, 144] on span at bounding box center [406, 144] width 13 height 8
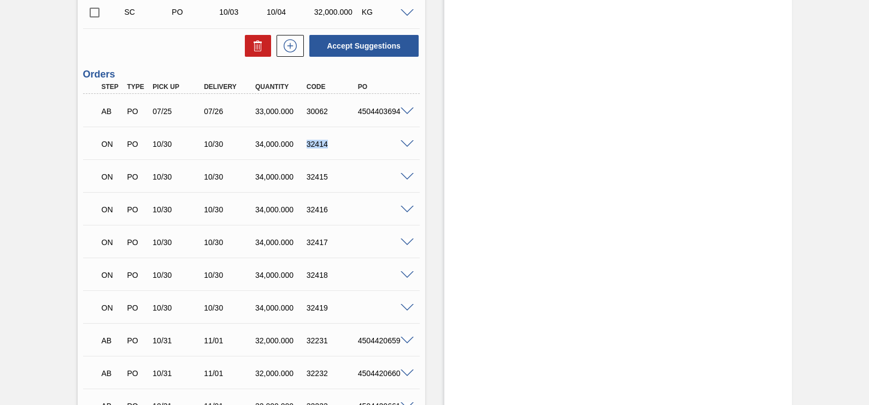
drag, startPoint x: 306, startPoint y: 141, endPoint x: 330, endPoint y: 141, distance: 24.0
click at [330, 141] on div "32414" at bounding box center [332, 144] width 56 height 9
copy div "32414"
click at [408, 147] on span at bounding box center [406, 144] width 13 height 8
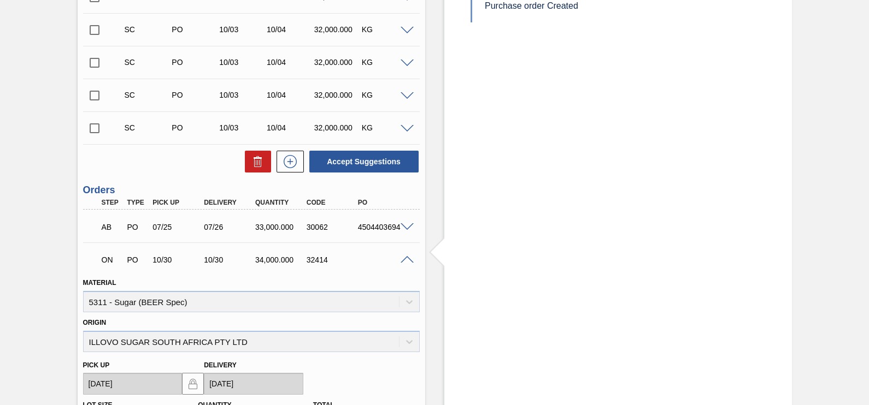
scroll to position [452, 0]
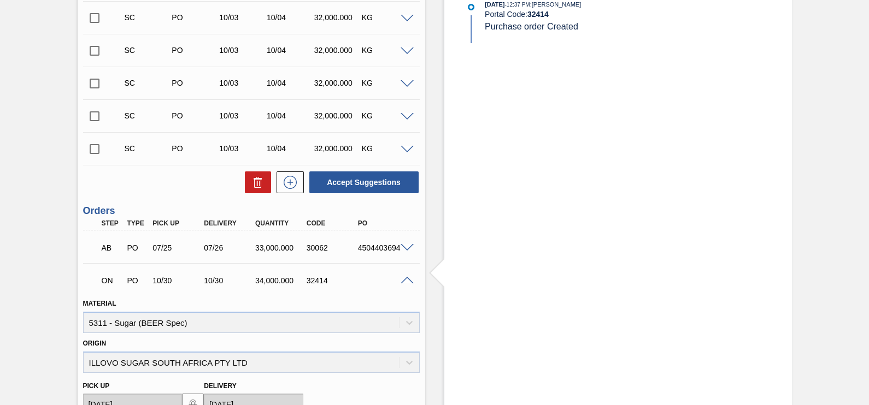
click at [571, 29] on span "Purchase order Created" at bounding box center [531, 26] width 93 height 9
